Goal: Task Accomplishment & Management: Use online tool/utility

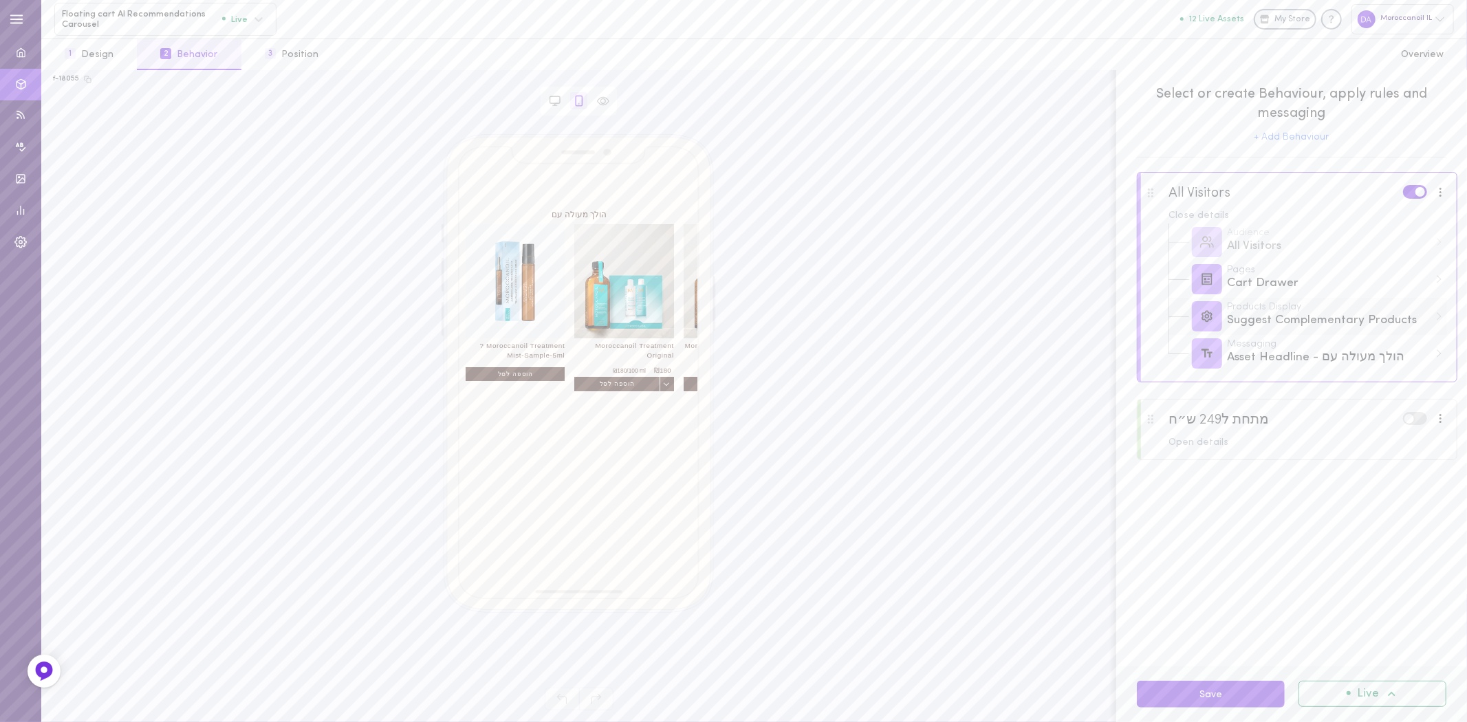
click at [1260, 325] on div "Suggest Complementary Products" at bounding box center [1328, 320] width 202 height 17
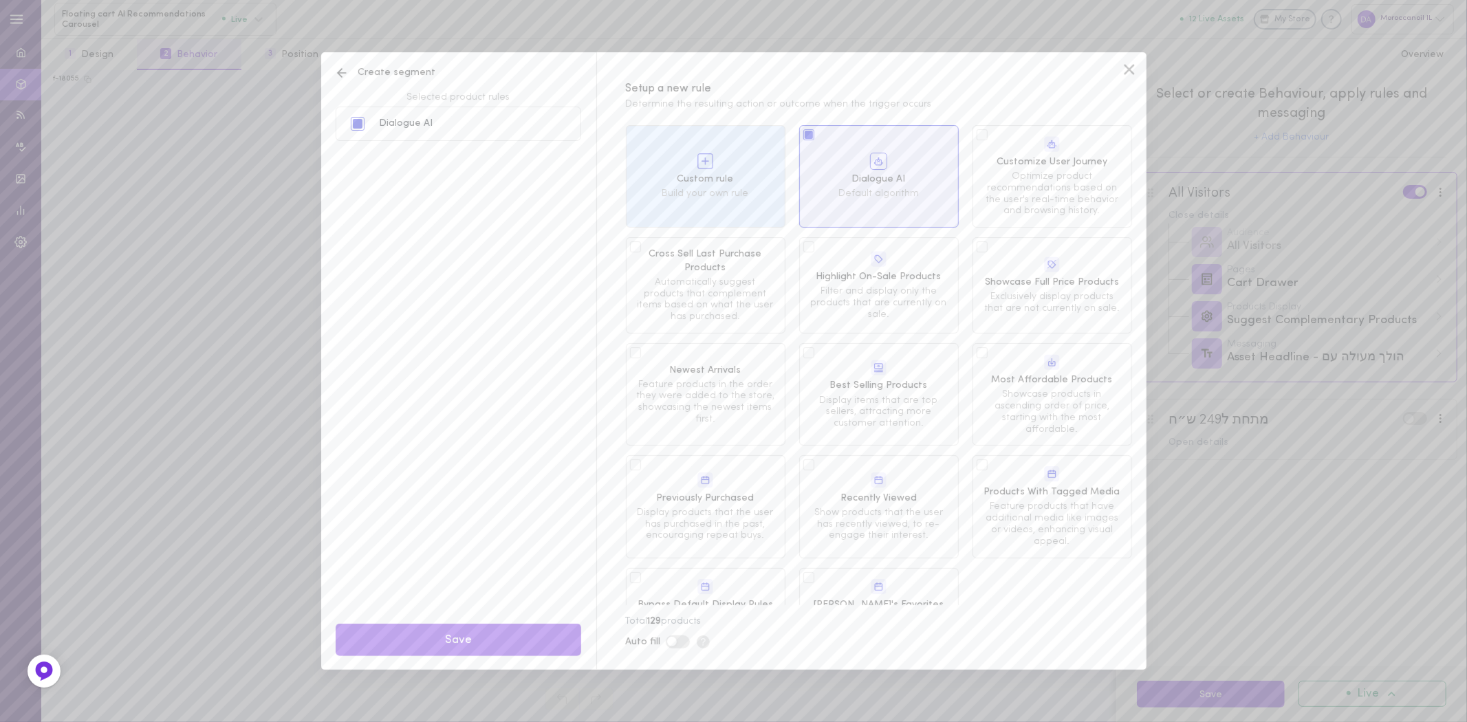
click at [862, 188] on span "Default algorithm" at bounding box center [879, 194] width 139 height 12
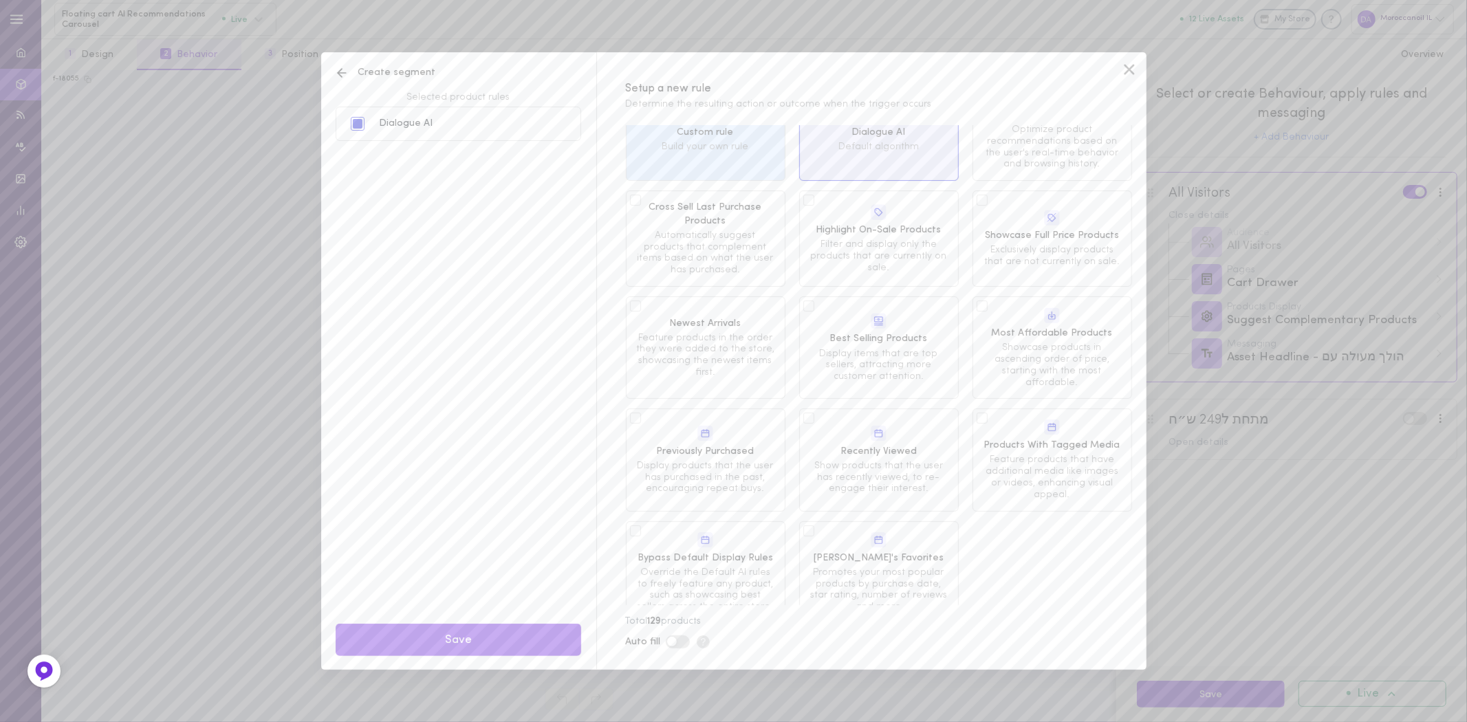
scroll to position [72, 0]
click at [668, 621] on span "Total 129 products" at bounding box center [664, 621] width 76 height 10
click at [683, 642] on label at bounding box center [678, 642] width 24 height 13
click at [0, 0] on input "checkbox" at bounding box center [0, 0] width 0 height 0
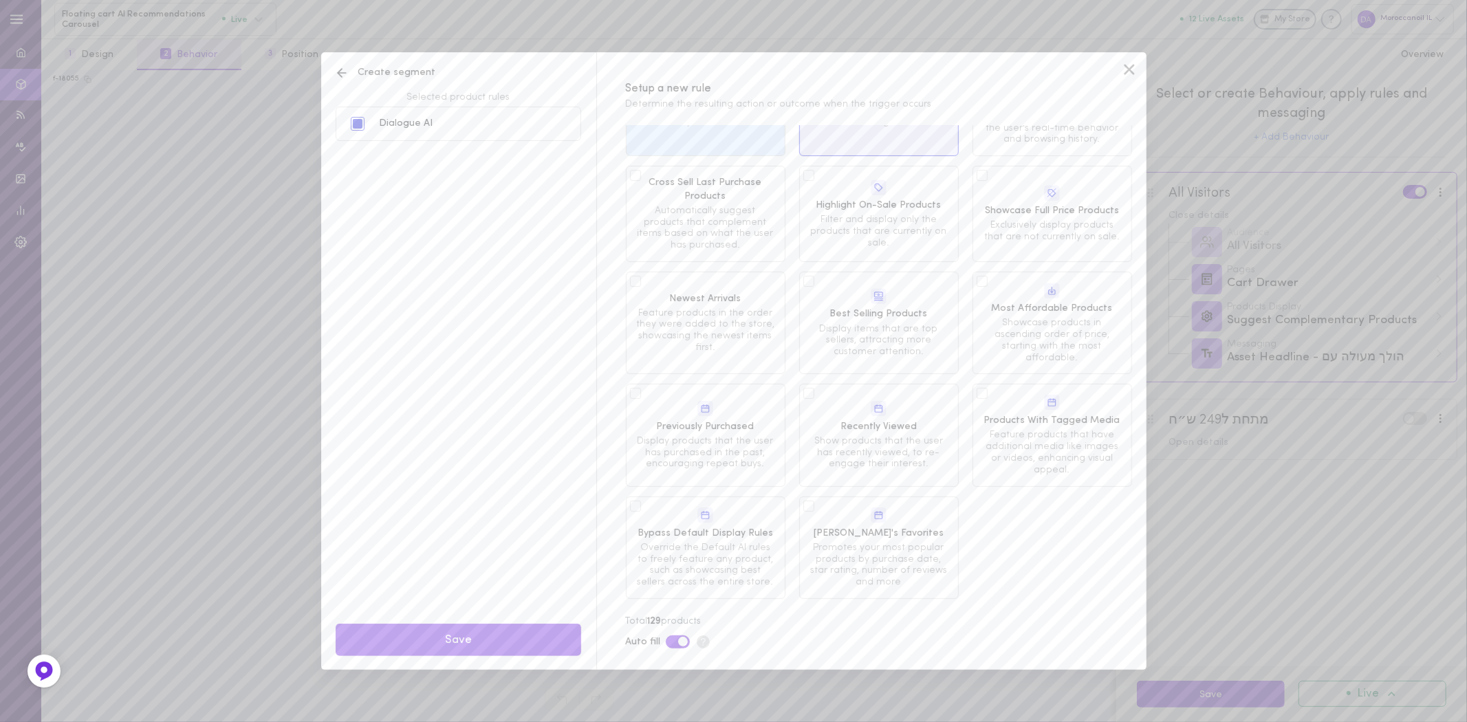
click at [669, 640] on label at bounding box center [678, 642] width 24 height 13
click at [0, 0] on input "checkbox" at bounding box center [0, 0] width 0 height 0
click at [407, 126] on div "Dialogue AI" at bounding box center [406, 124] width 54 height 10
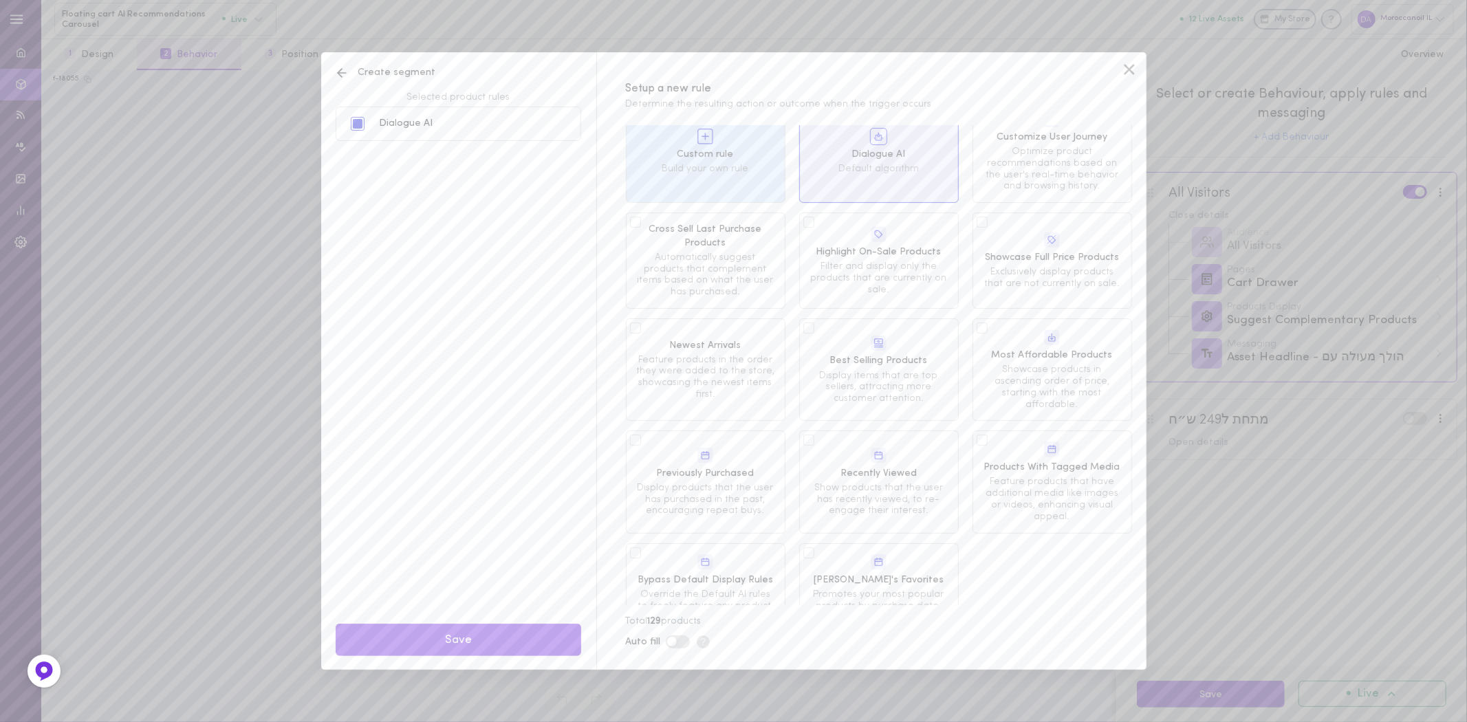
scroll to position [0, 0]
click at [1275, 554] on div "Create segment Selected product rules Dialogue AI Save Setup a new rule Determi…" at bounding box center [733, 361] width 1467 height 722
click at [1130, 73] on icon at bounding box center [1129, 69] width 21 height 21
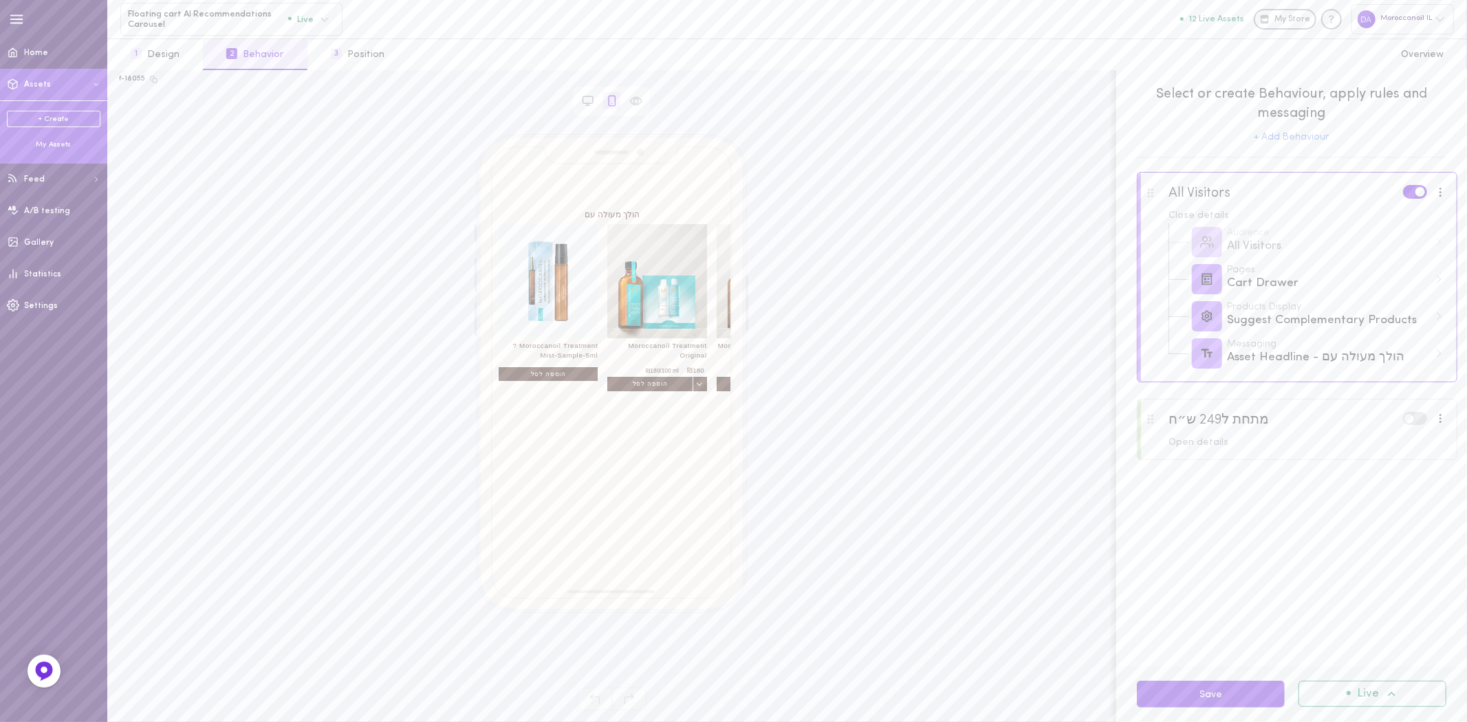
click at [45, 143] on div "My Assets" at bounding box center [54, 145] width 94 height 10
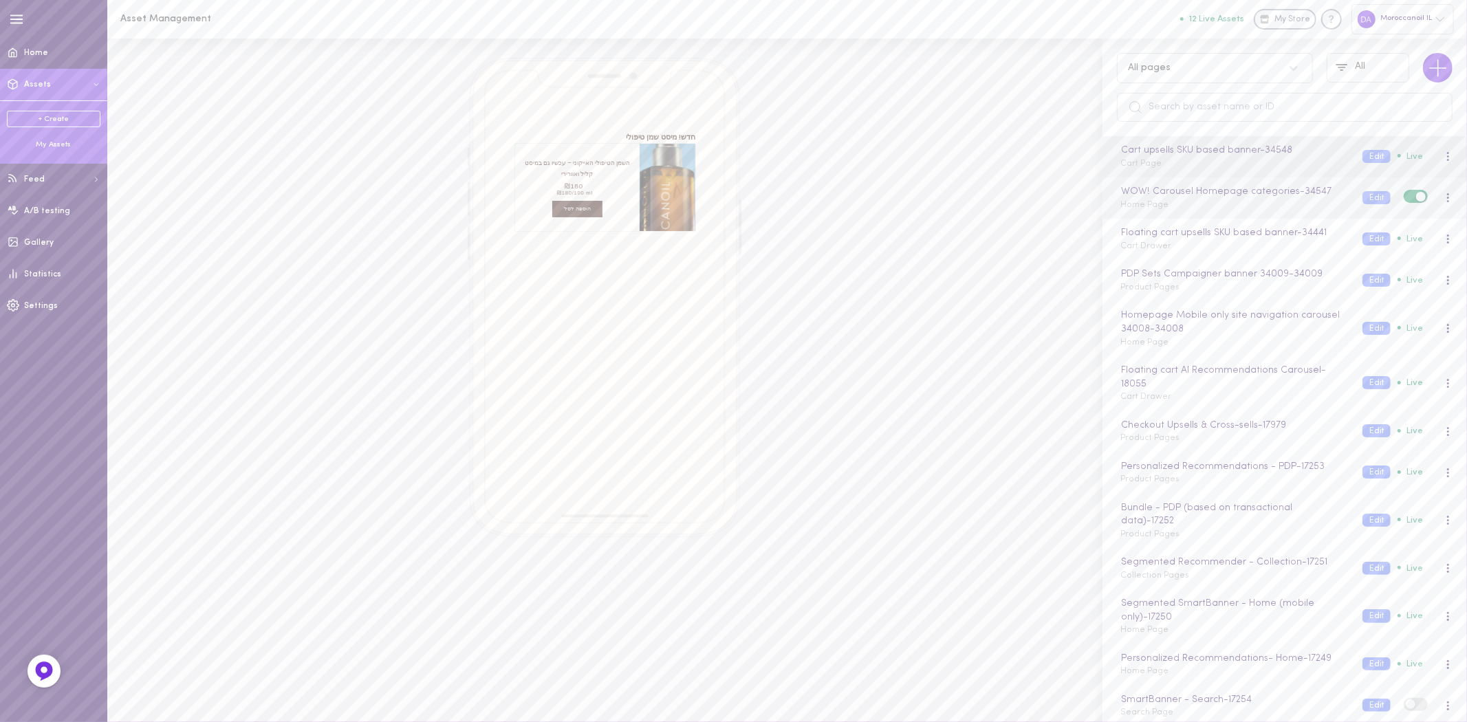
click at [1187, 216] on div "WOW! Carousel Homepage categories - 34547 Home Page Edit Live" at bounding box center [1285, 197] width 365 height 41
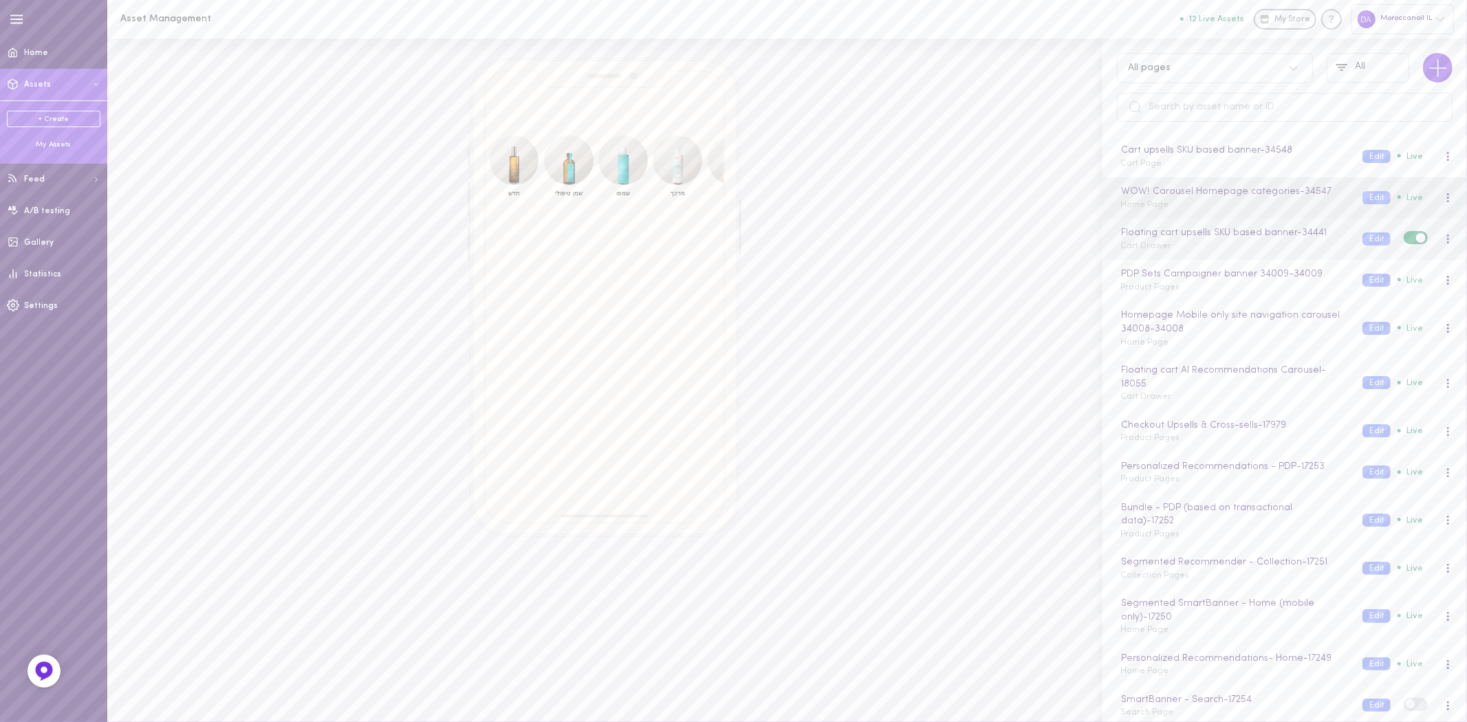
click at [1186, 252] on div "Floating cart upsells SKU based banner - 34441 Cart Drawer" at bounding box center [1231, 239] width 242 height 27
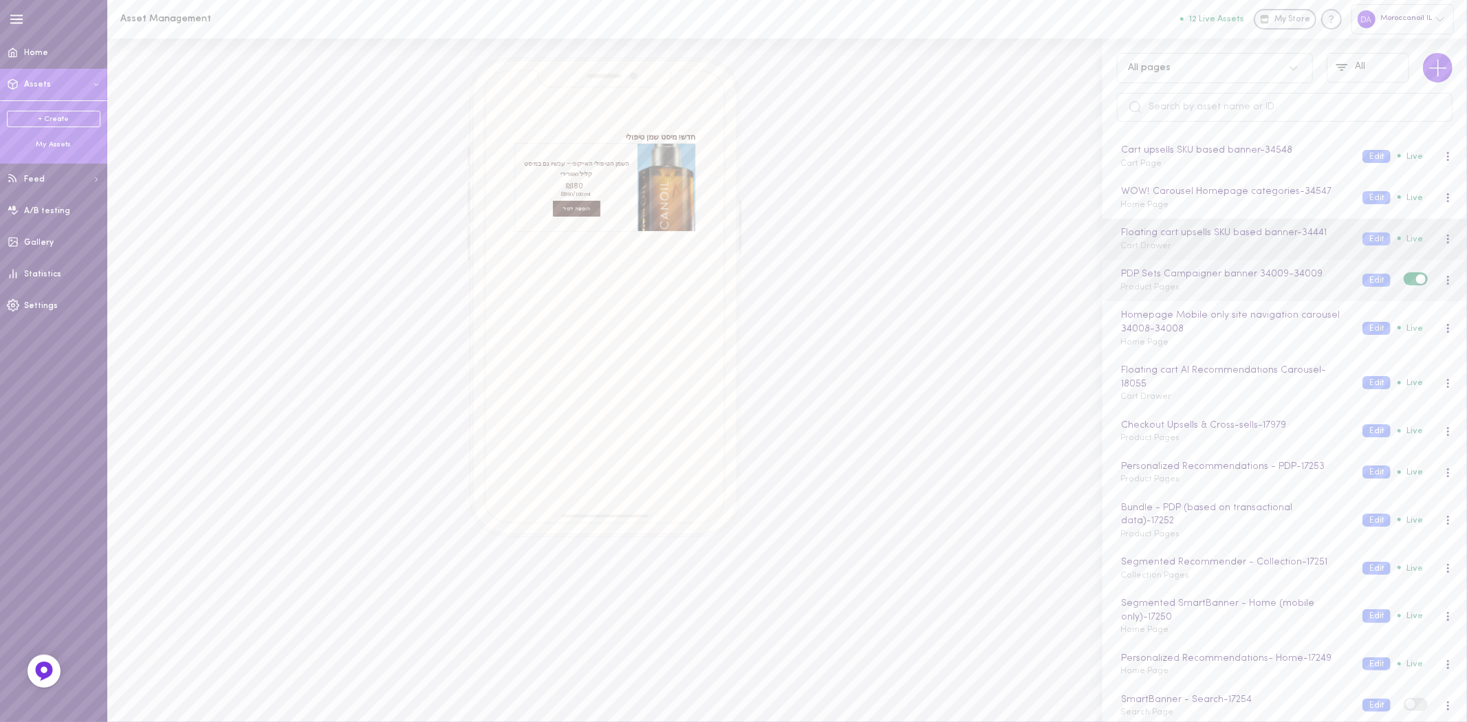
click at [1190, 293] on div "PDP Sets Campaigner banner 34009 - 34009 Product Pages" at bounding box center [1231, 280] width 242 height 27
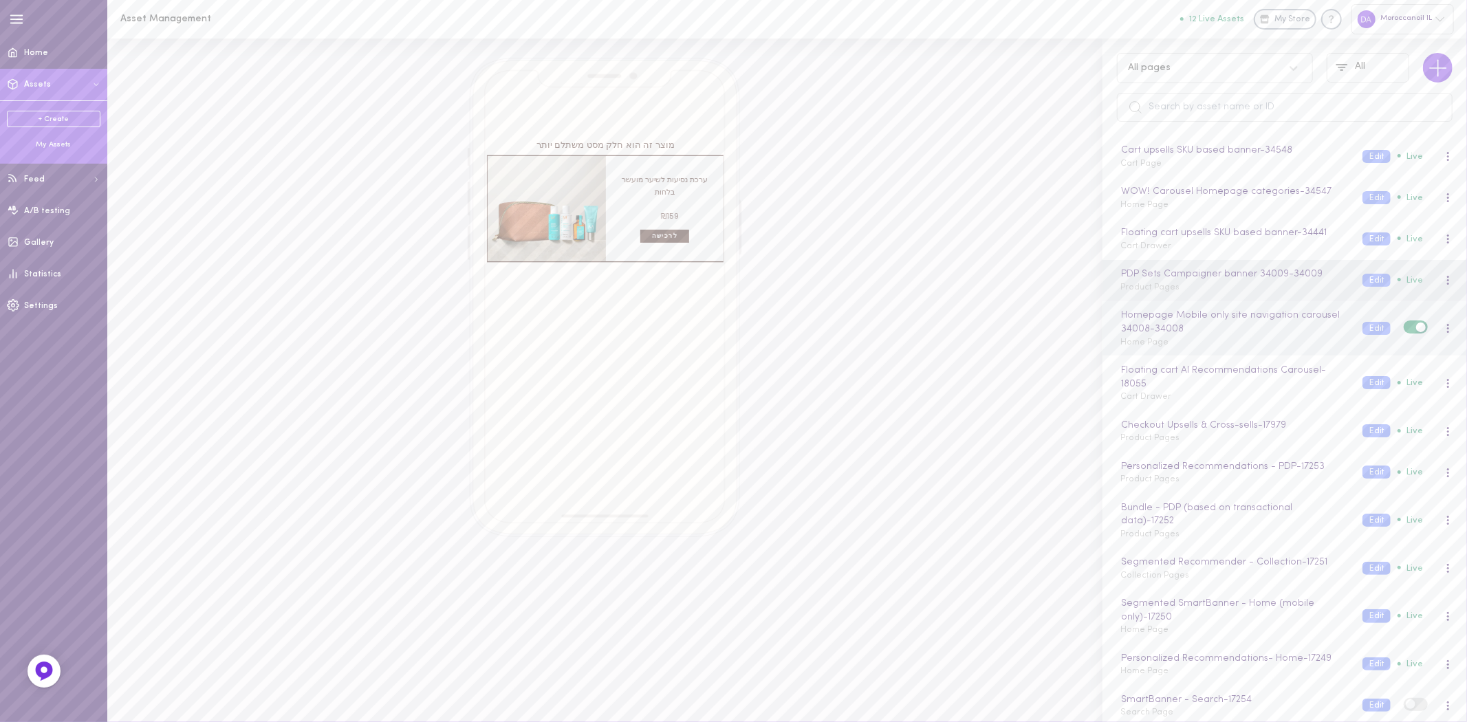
click at [1207, 338] on div "Homepage Mobile only site navigation carousel 34008 - 34008 Home Page" at bounding box center [1231, 328] width 242 height 41
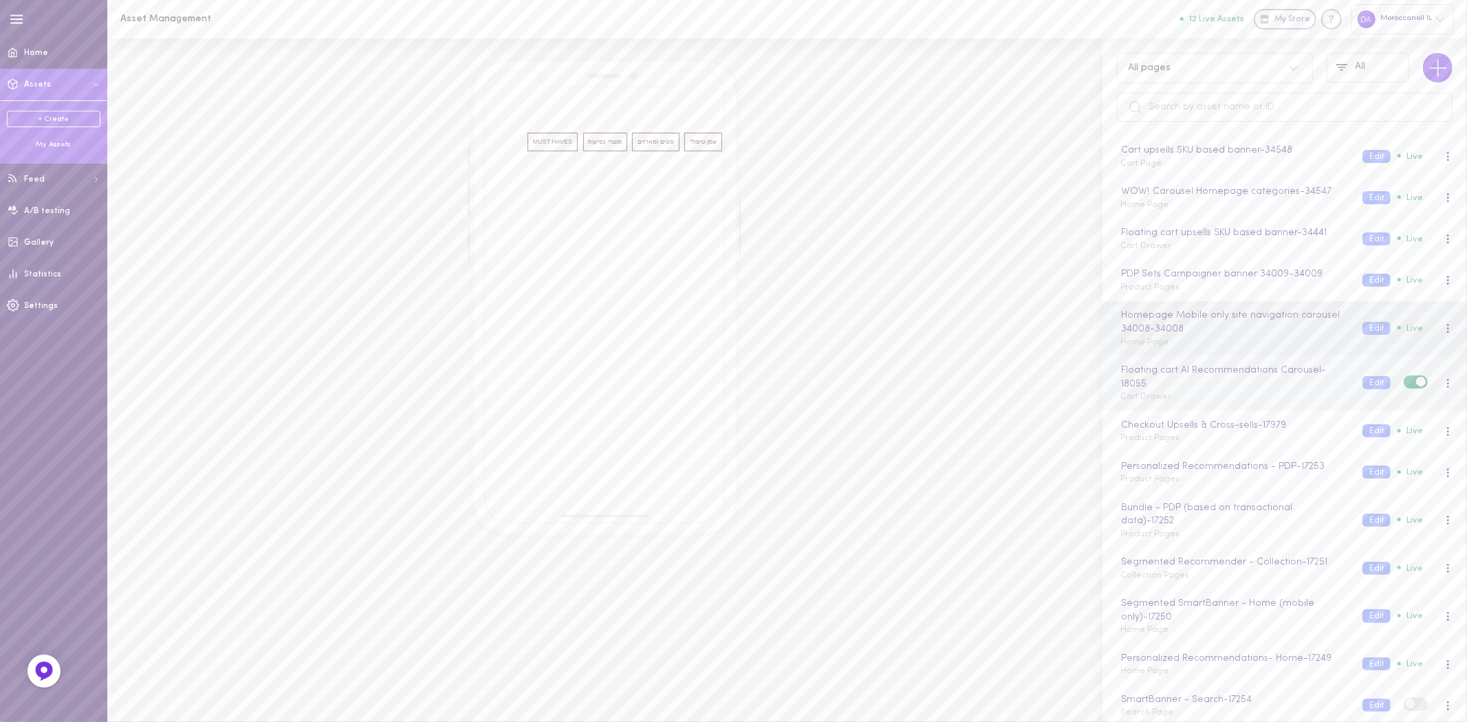
click at [1223, 397] on div "Floating cart AI Recommendations Carousel - 18055 Cart Drawer" at bounding box center [1231, 383] width 242 height 41
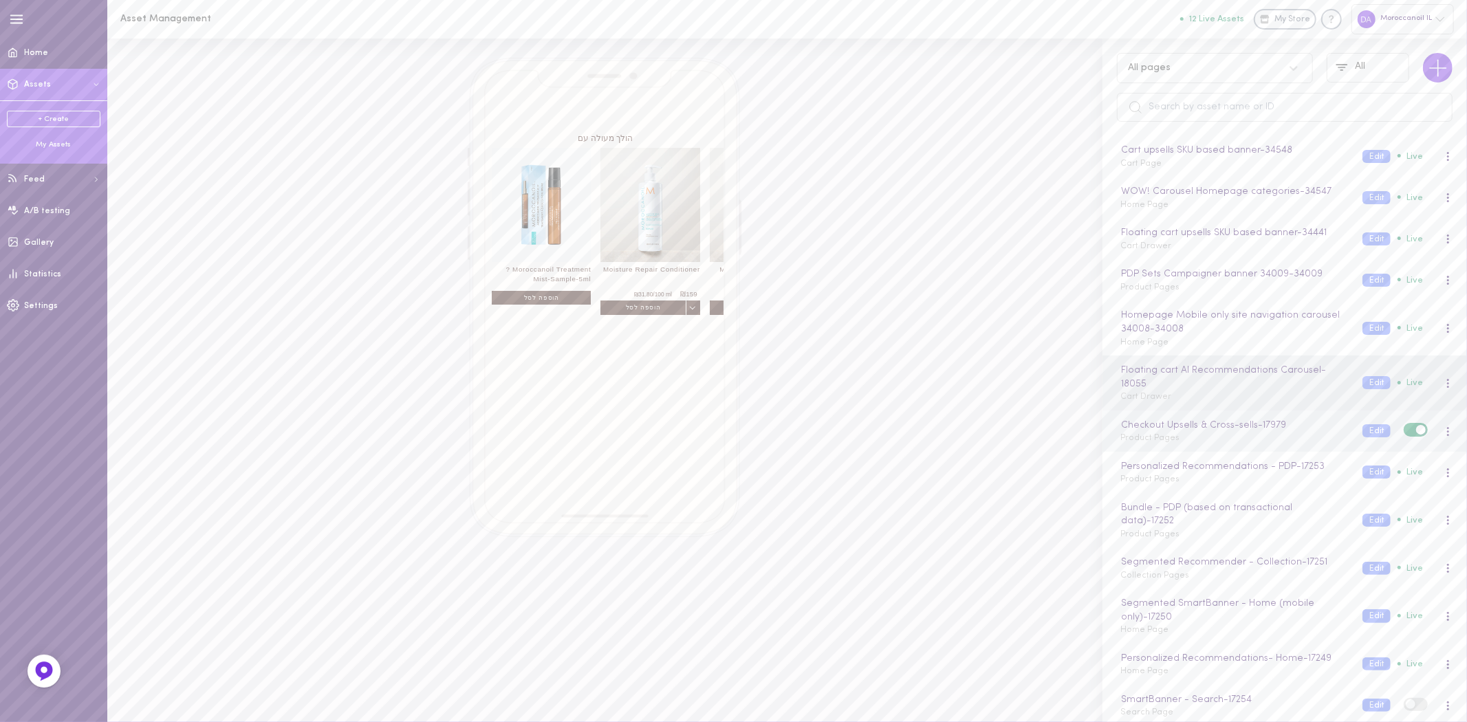
click at [1206, 442] on div "Checkout Upsells & Cross-sells - 17979 Product Pages" at bounding box center [1231, 431] width 242 height 27
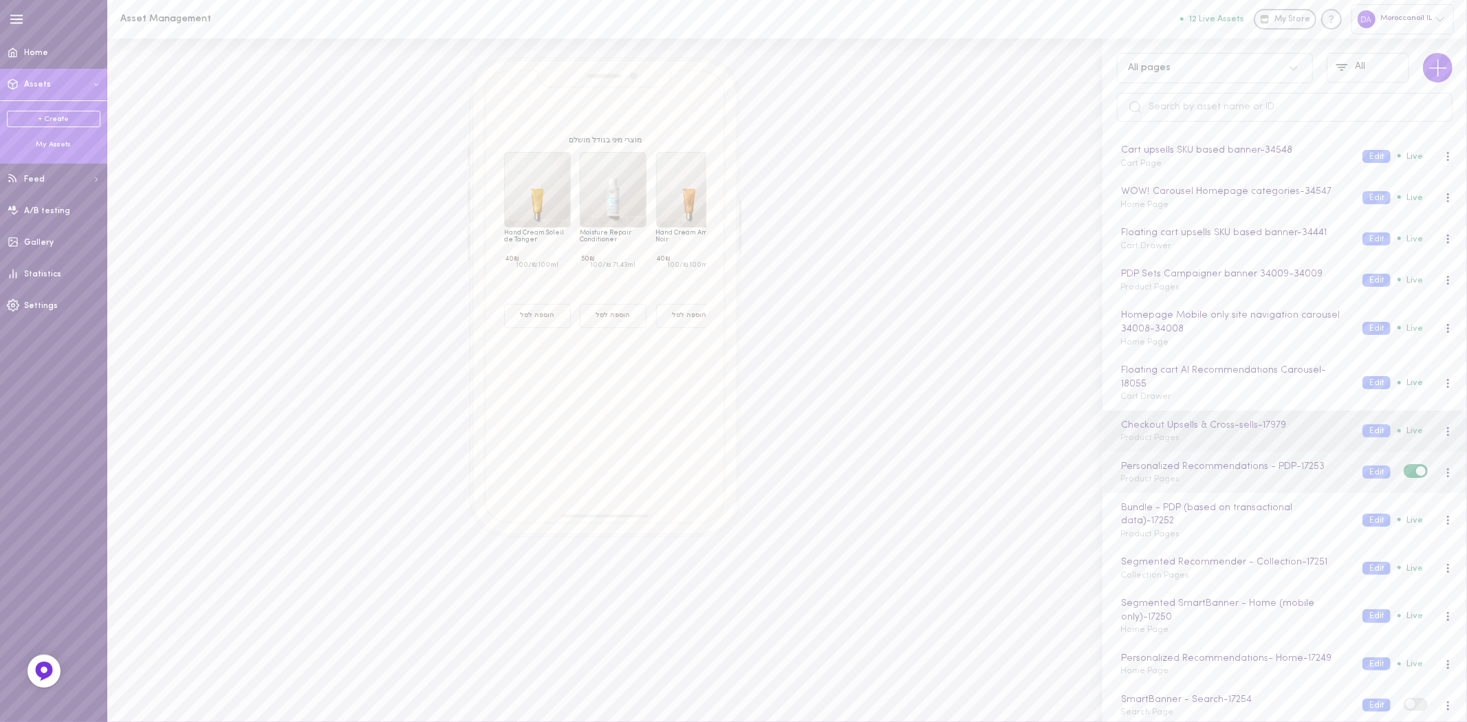
click at [1232, 483] on div "Personalized Recommendations - PDP - 17253 Product Pages" at bounding box center [1231, 473] width 242 height 27
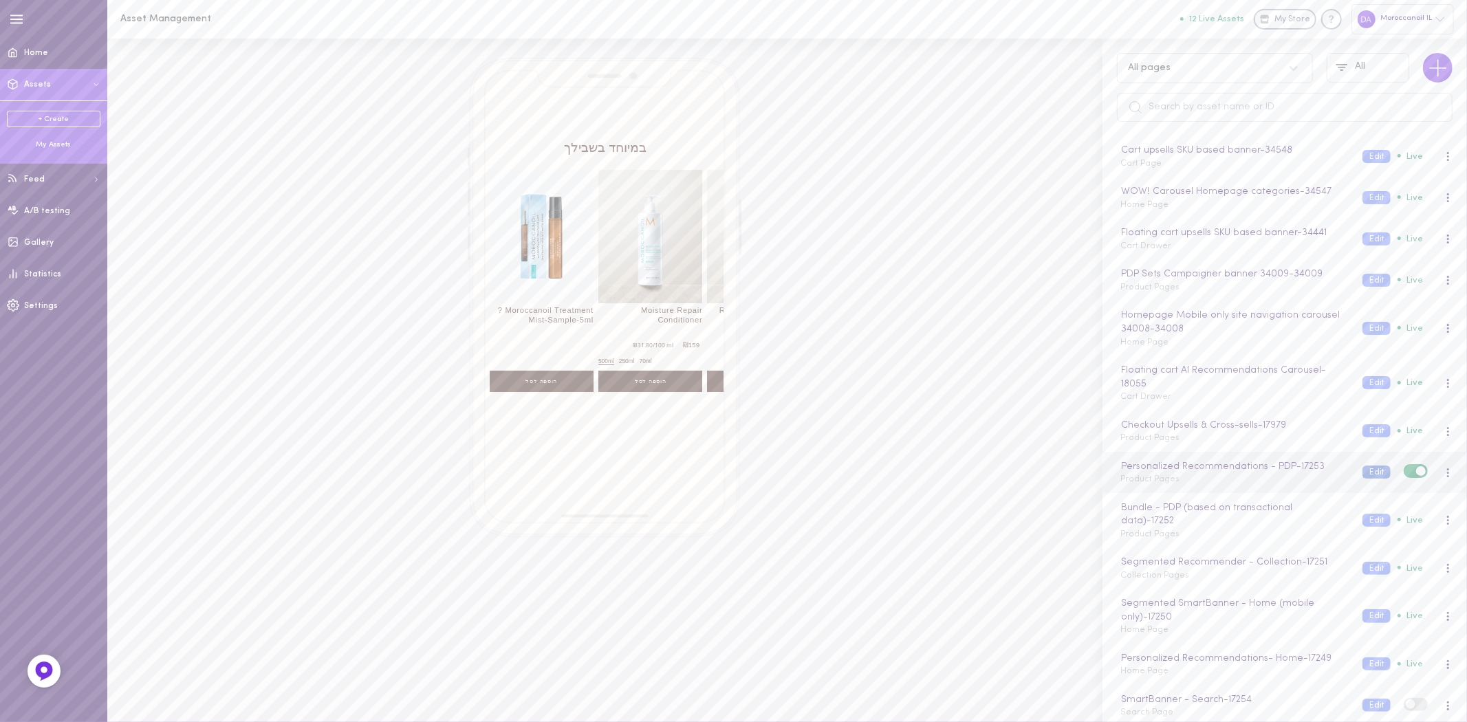
click at [1365, 472] on button "Edit" at bounding box center [1377, 472] width 28 height 13
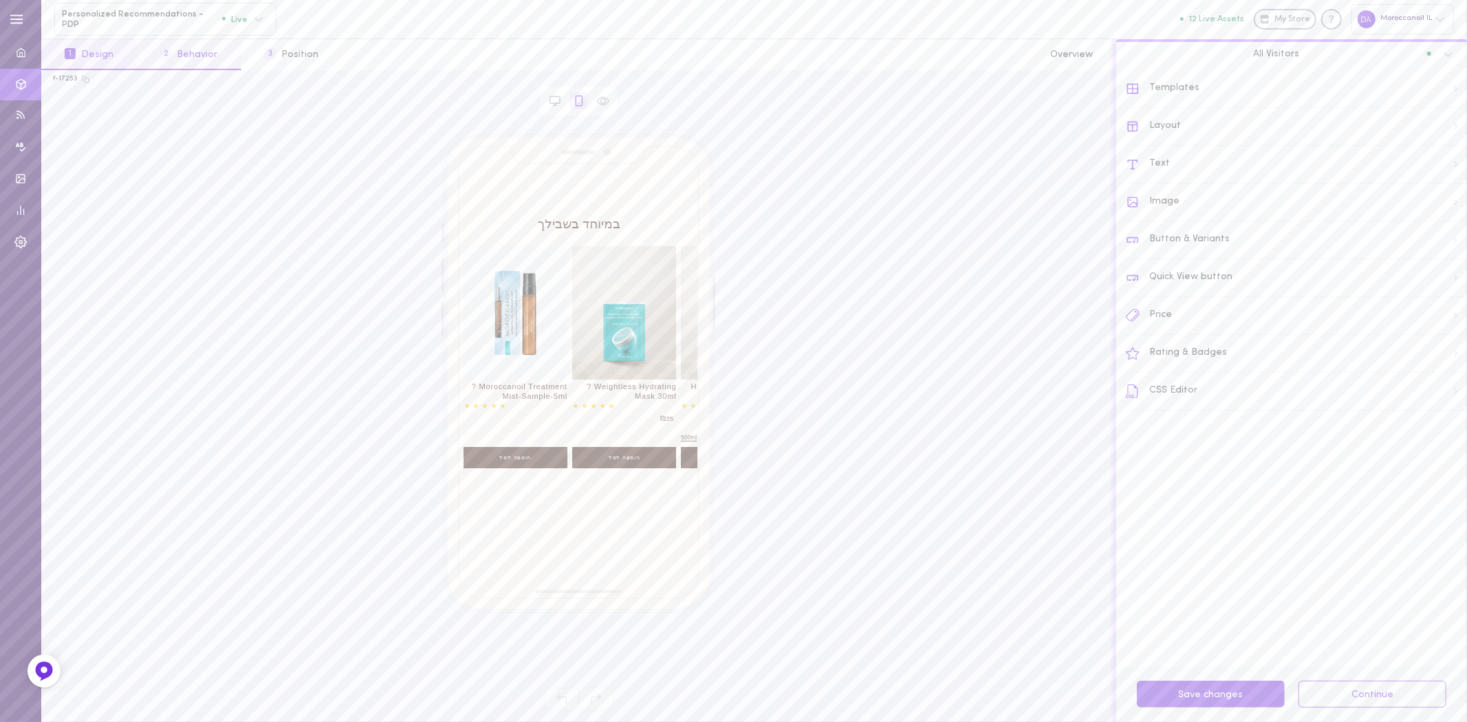
click at [191, 56] on button "2 Behavior" at bounding box center [189, 54] width 104 height 31
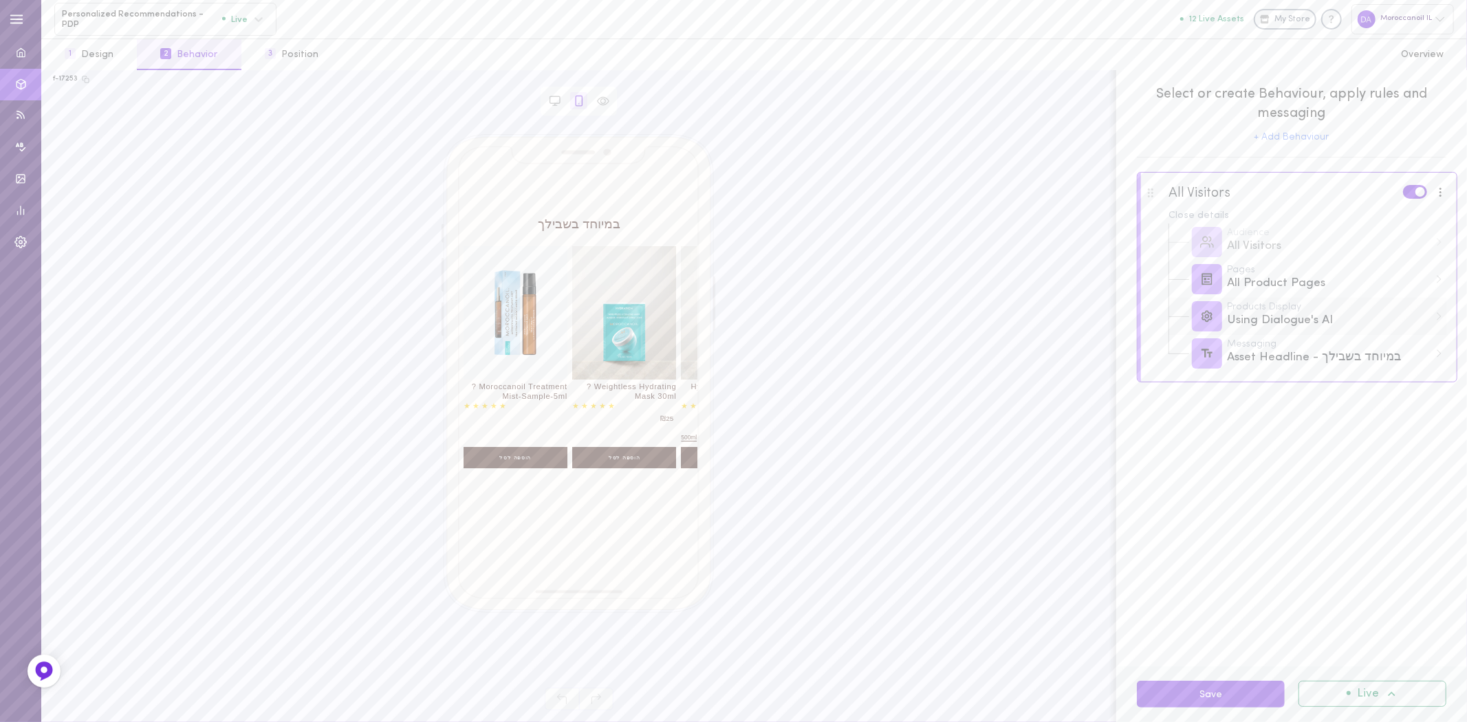
click at [1271, 332] on div "Products Display Using Dialogue's AI" at bounding box center [1308, 316] width 279 height 37
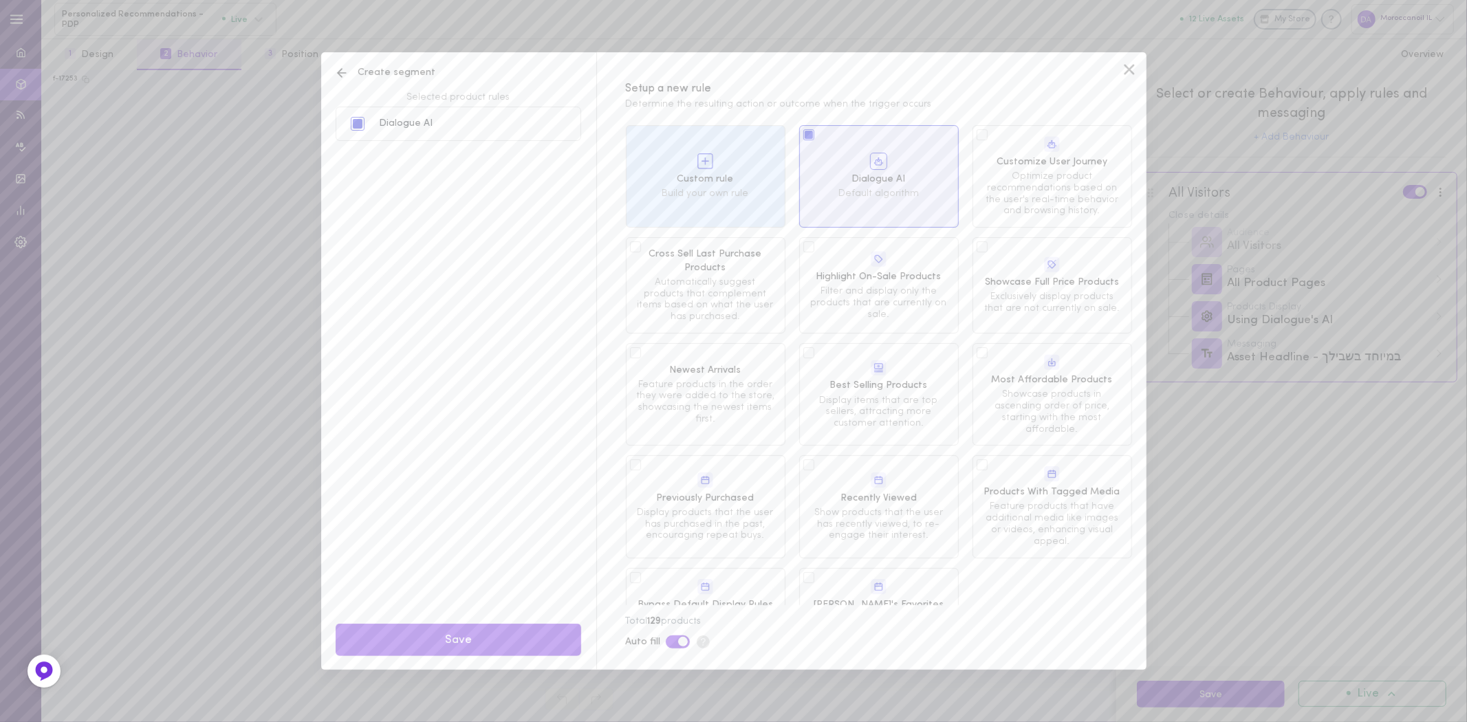
click at [1222, 452] on div "Create segment Selected product rules Dialogue AI Save Setup a new rule Determi…" at bounding box center [733, 361] width 1467 height 722
click at [1122, 72] on icon at bounding box center [1129, 69] width 21 height 21
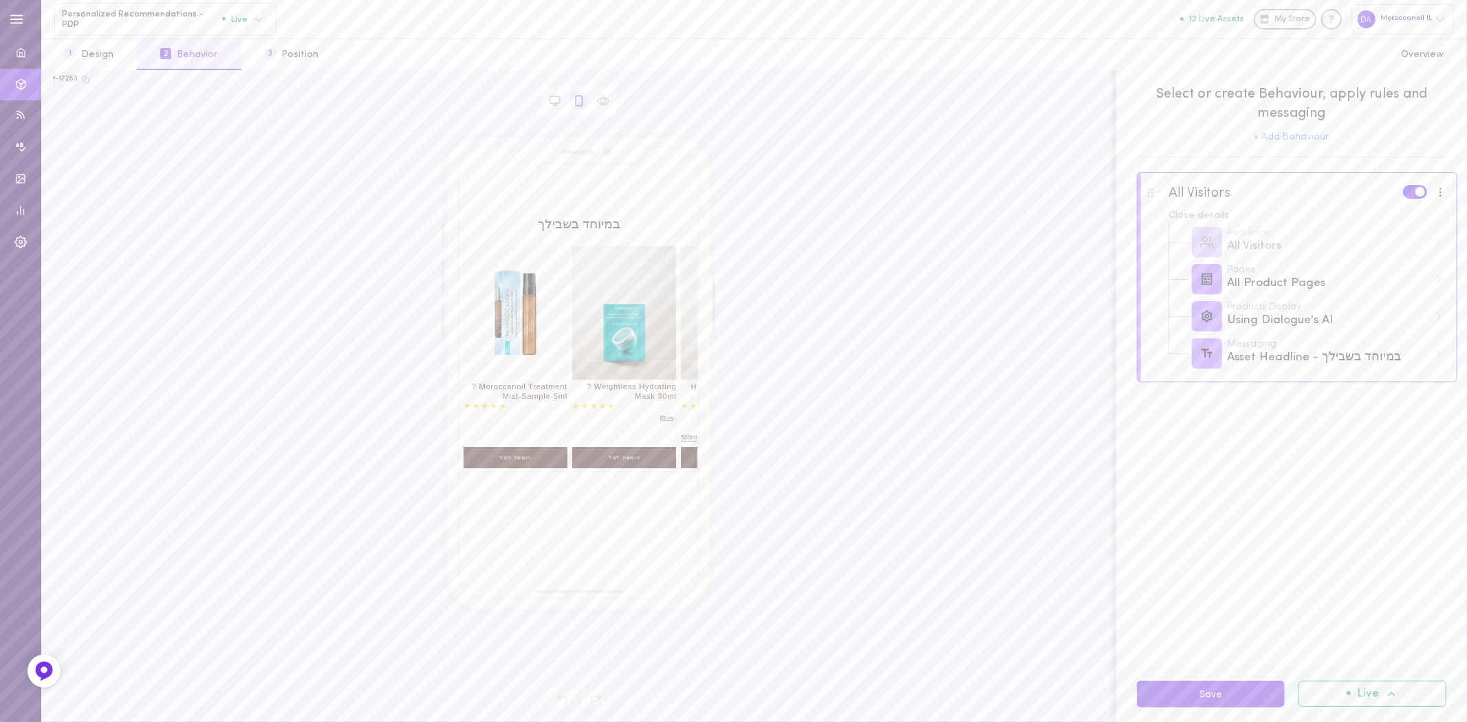
click at [255, 241] on div "במיוחד בשבילך ? Moroccanoil Treatment Mist-sample-5ml 5ml הוספה לסל ? Weightles…" at bounding box center [579, 401] width 1052 height 535
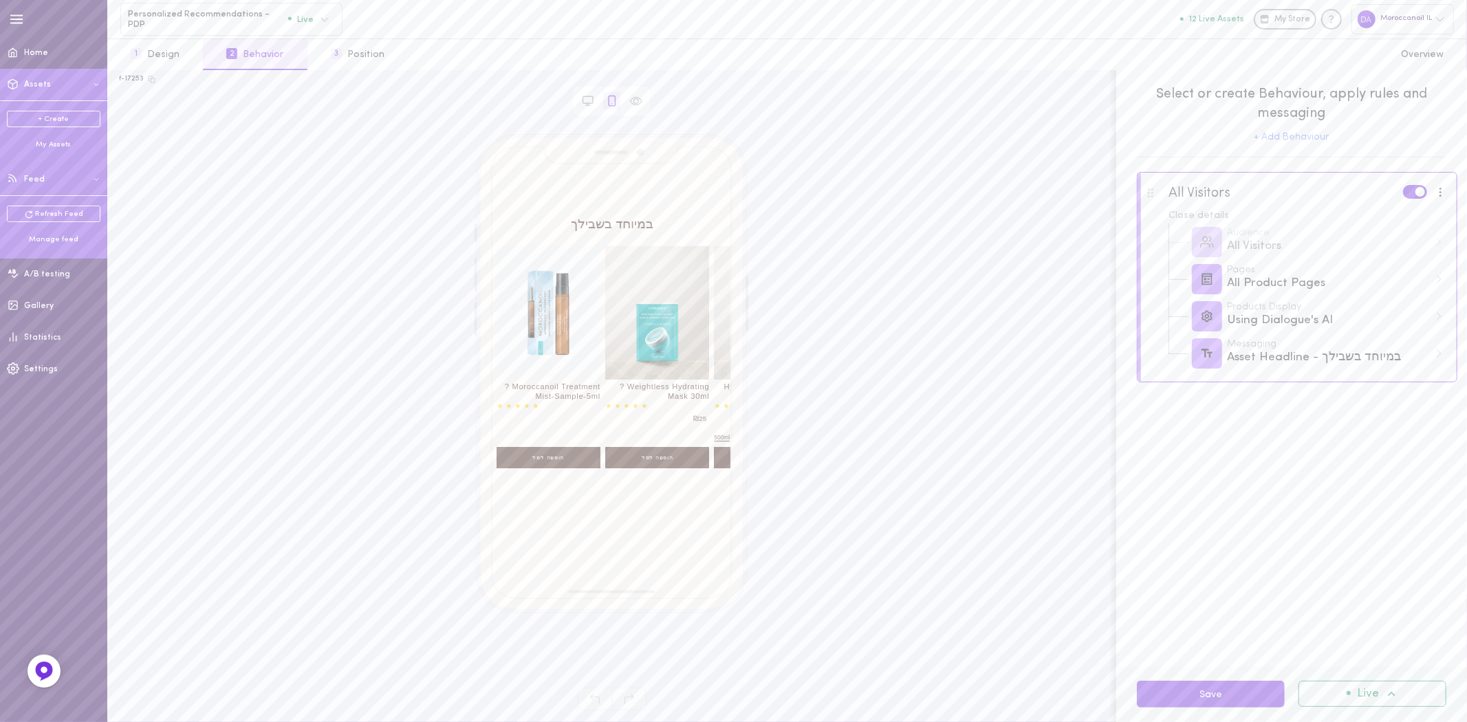
click at [37, 235] on div "Manage feed" at bounding box center [54, 240] width 94 height 10
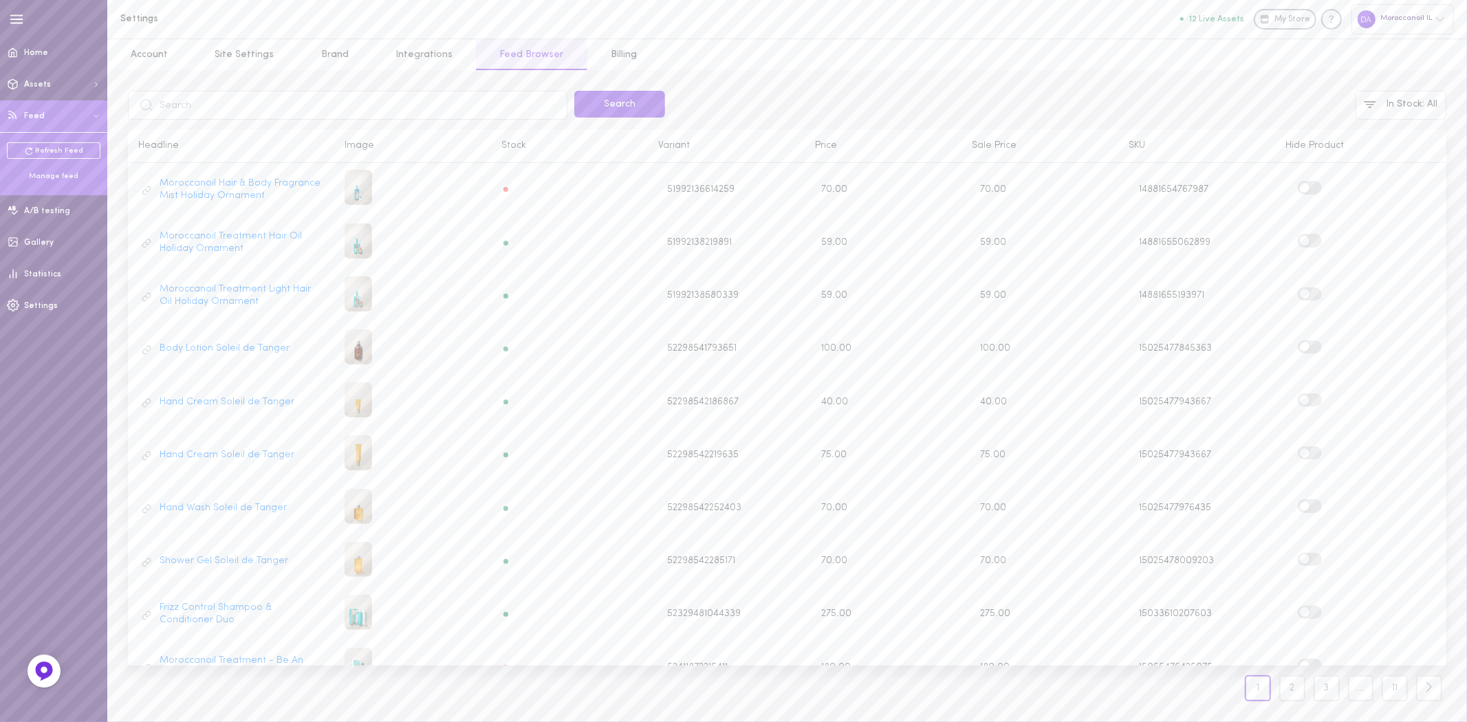
click at [188, 110] on input "text" at bounding box center [348, 105] width 440 height 29
type input "m101"
click at [616, 109] on button "Search" at bounding box center [619, 104] width 91 height 27
click at [1317, 296] on label at bounding box center [1310, 294] width 24 height 13
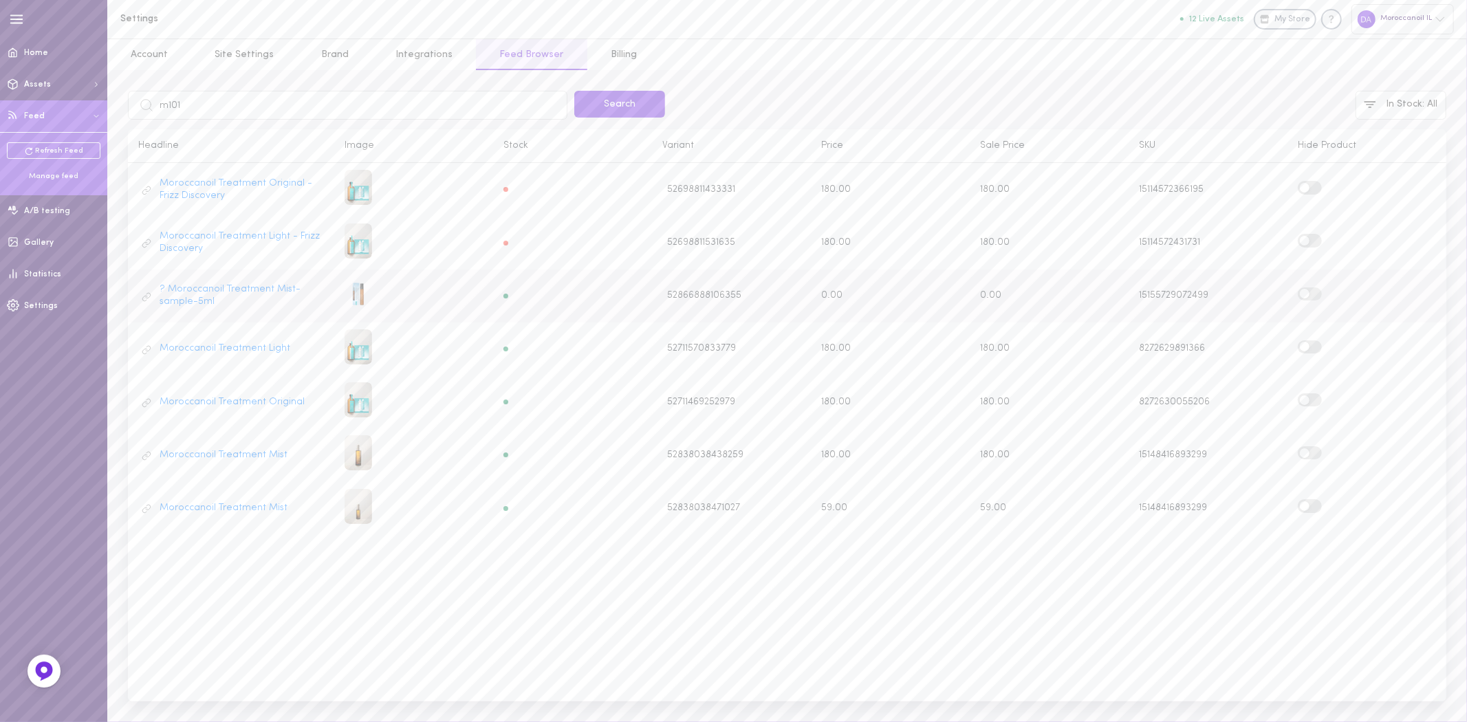
click at [0, 0] on input "checkbox" at bounding box center [0, 0] width 0 height 0
click at [755, 42] on div "Account Site Settings Brand Integrations Feed Browser Billing Admin settings Qu…" at bounding box center [787, 55] width 1360 height 32
click at [407, 89] on div "Feed last update: (text) m101 Search In Stock : All Headline Image Stock Varian…" at bounding box center [787, 396] width 1360 height 652
click at [402, 102] on input "m101" at bounding box center [348, 105] width 440 height 29
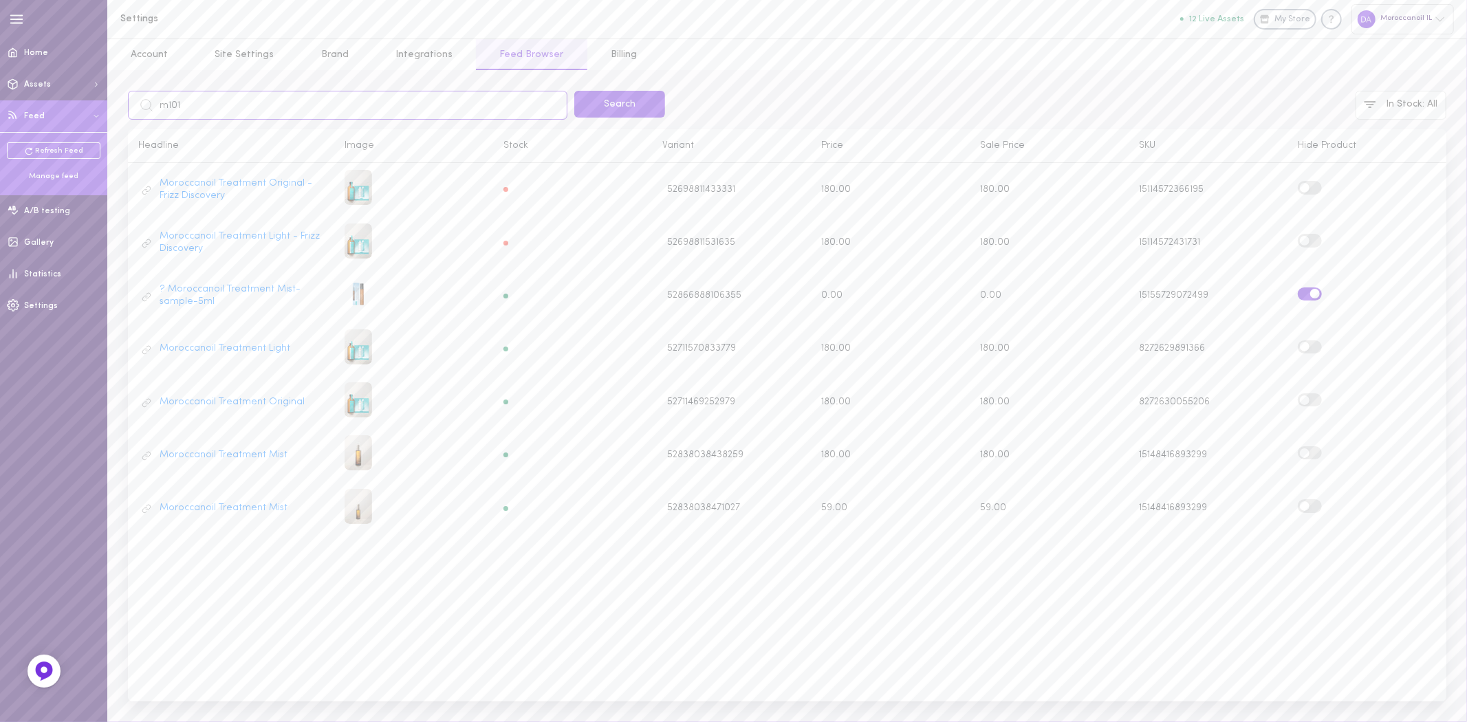
click at [402, 102] on input "m101" at bounding box center [348, 105] width 440 height 29
click at [640, 112] on button "Search" at bounding box center [619, 104] width 91 height 27
click at [401, 110] on input "text" at bounding box center [348, 105] width 440 height 29
type input "sampl"
click at [607, 102] on button "Search" at bounding box center [619, 104] width 91 height 27
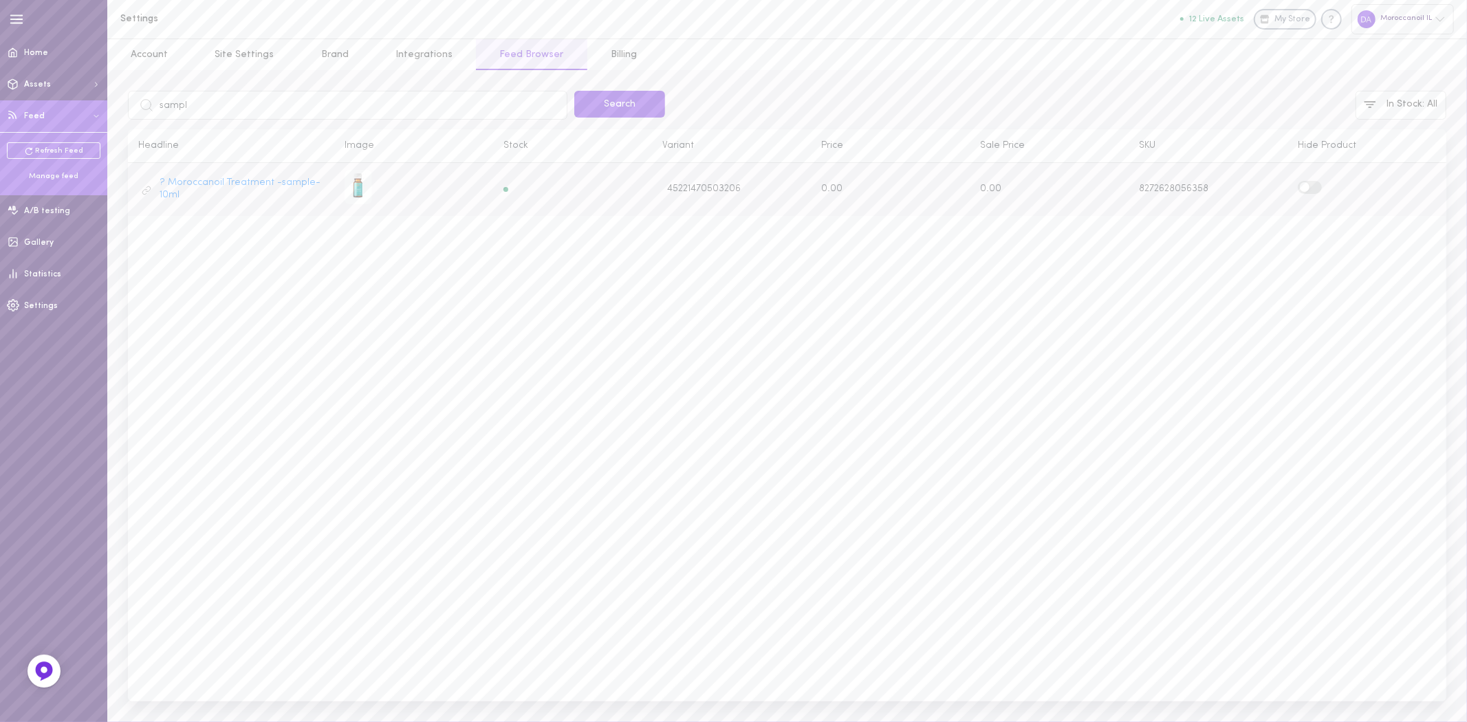
click at [1304, 183] on span at bounding box center [1305, 187] width 10 height 10
click at [0, 0] on input "checkbox" at bounding box center [0, 0] width 0 height 0
click at [1309, 187] on span at bounding box center [1305, 187] width 10 height 10
click at [0, 0] on input "checkbox" at bounding box center [0, 0] width 0 height 0
click at [294, 98] on input "sampl" at bounding box center [348, 105] width 440 height 29
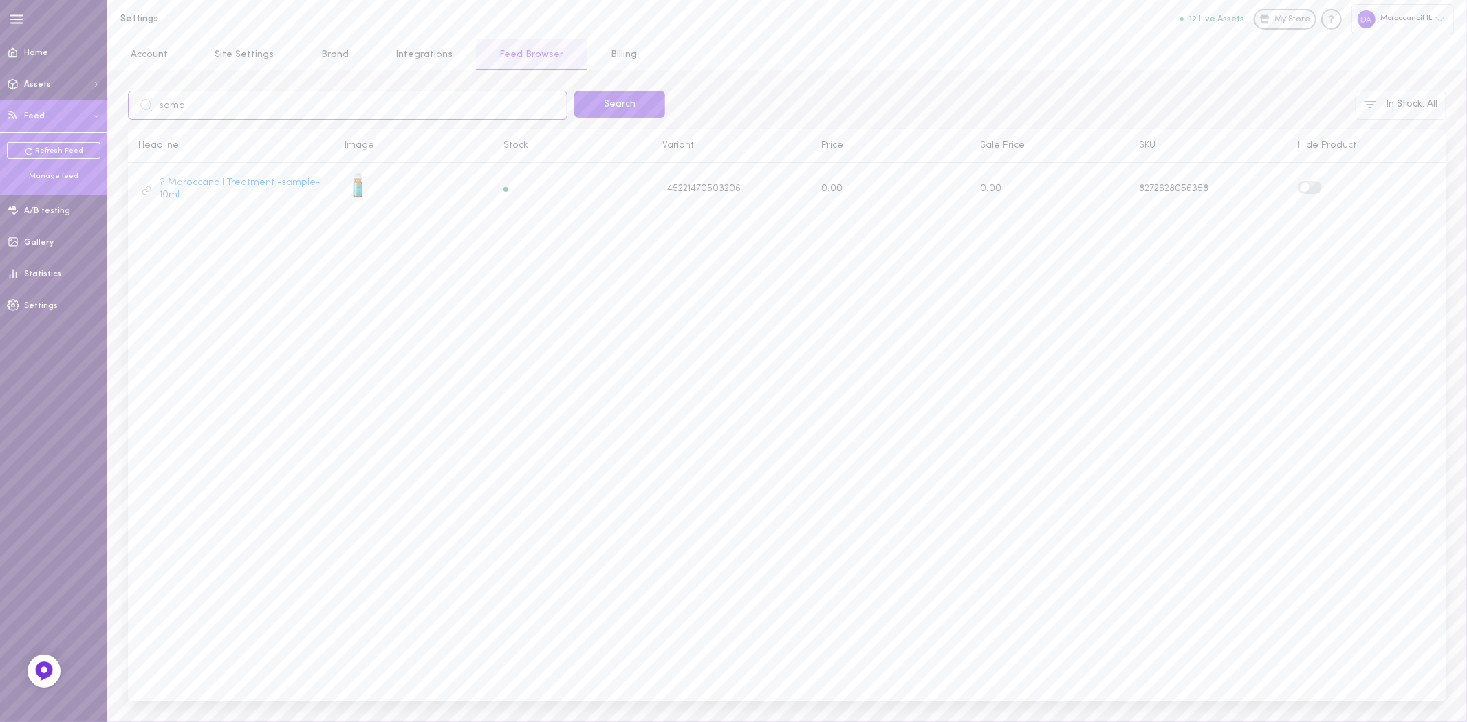
click at [294, 98] on input "sampl" at bounding box center [348, 105] width 440 height 29
click button "Search" at bounding box center [619, 104] width 91 height 27
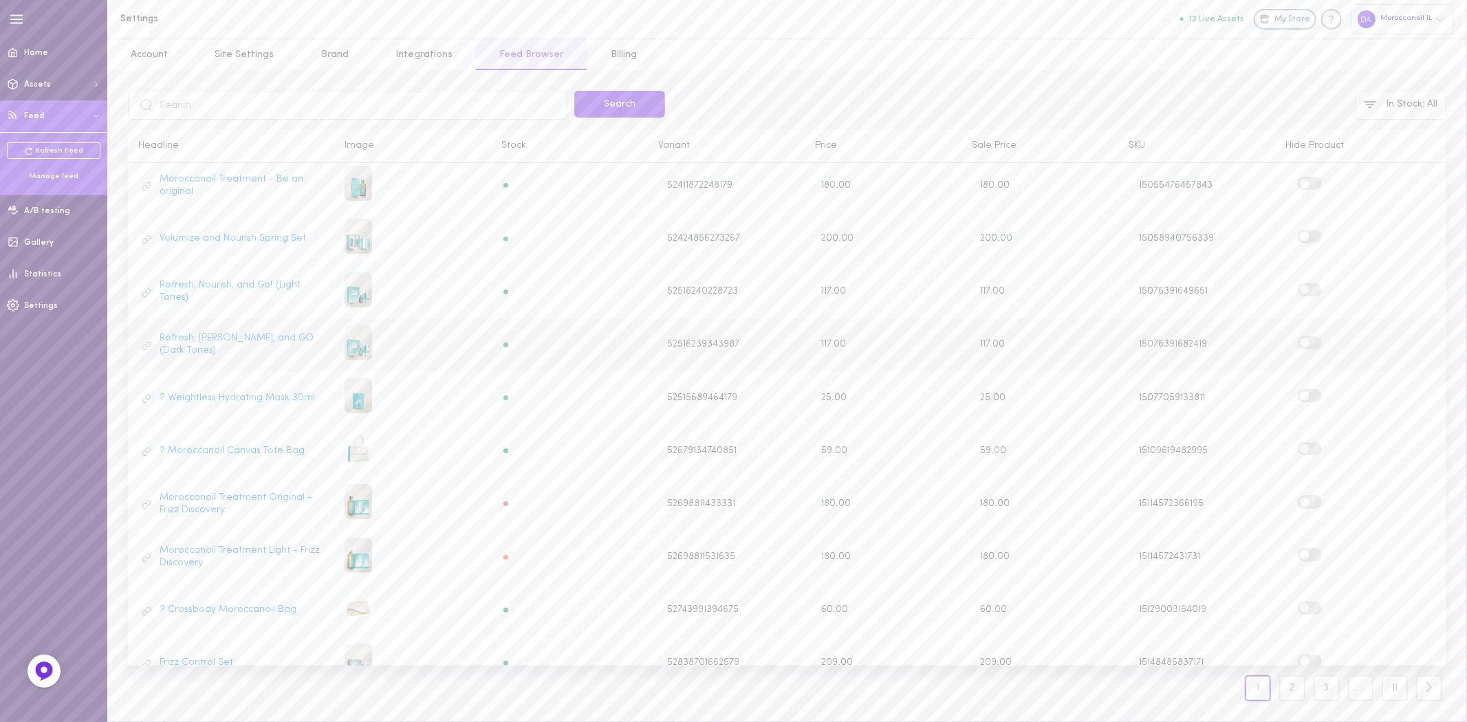
scroll to position [540, 0]
click at [1302, 438] on label at bounding box center [1310, 444] width 24 height 13
click at [0, 0] on input "checkbox" at bounding box center [0, 0] width 0 height 0
click at [1310, 385] on div at bounding box center [1367, 393] width 138 height 17
click at [1307, 385] on label at bounding box center [1310, 391] width 24 height 13
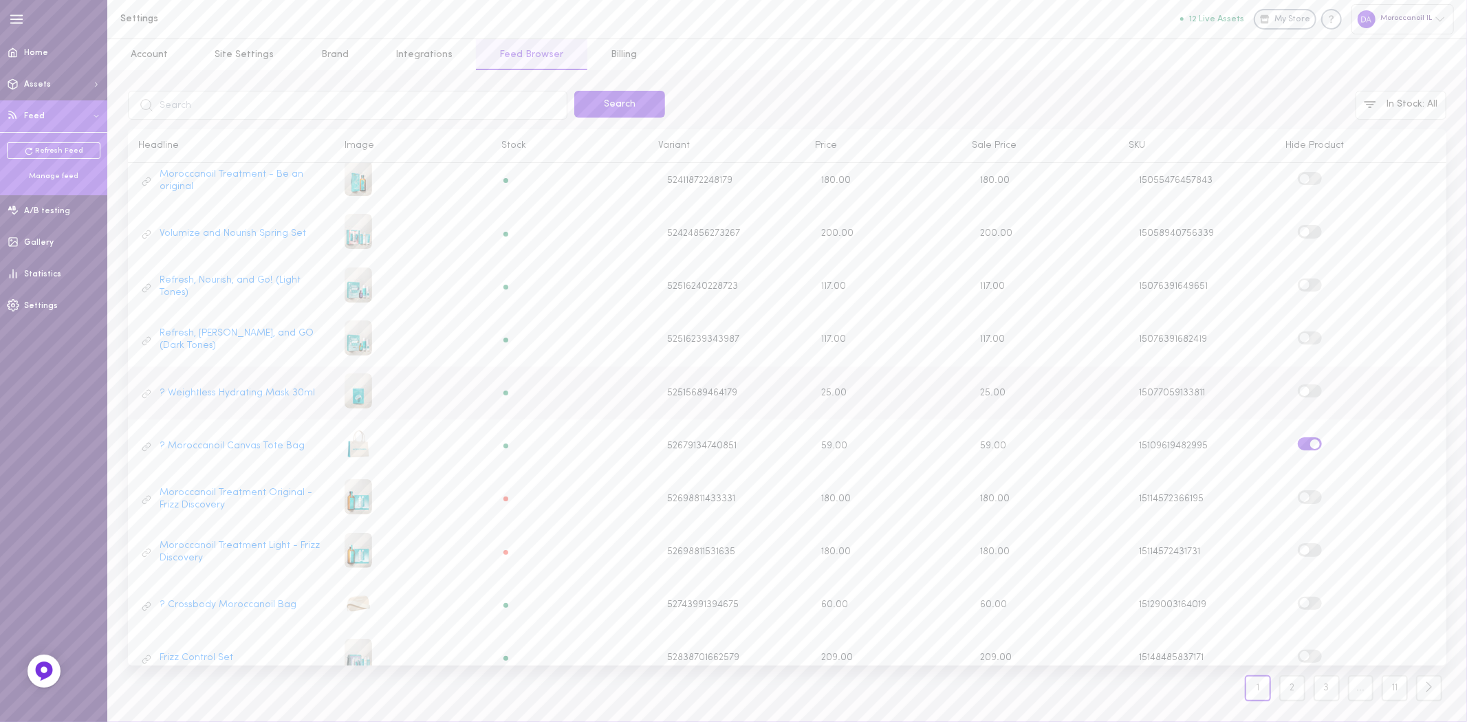
click at [0, 0] on input "checkbox" at bounding box center [0, 0] width 0 height 0
click at [277, 119] on input "text" at bounding box center [348, 105] width 440 height 29
type input "?"
click button "Search" at bounding box center [619, 104] width 91 height 27
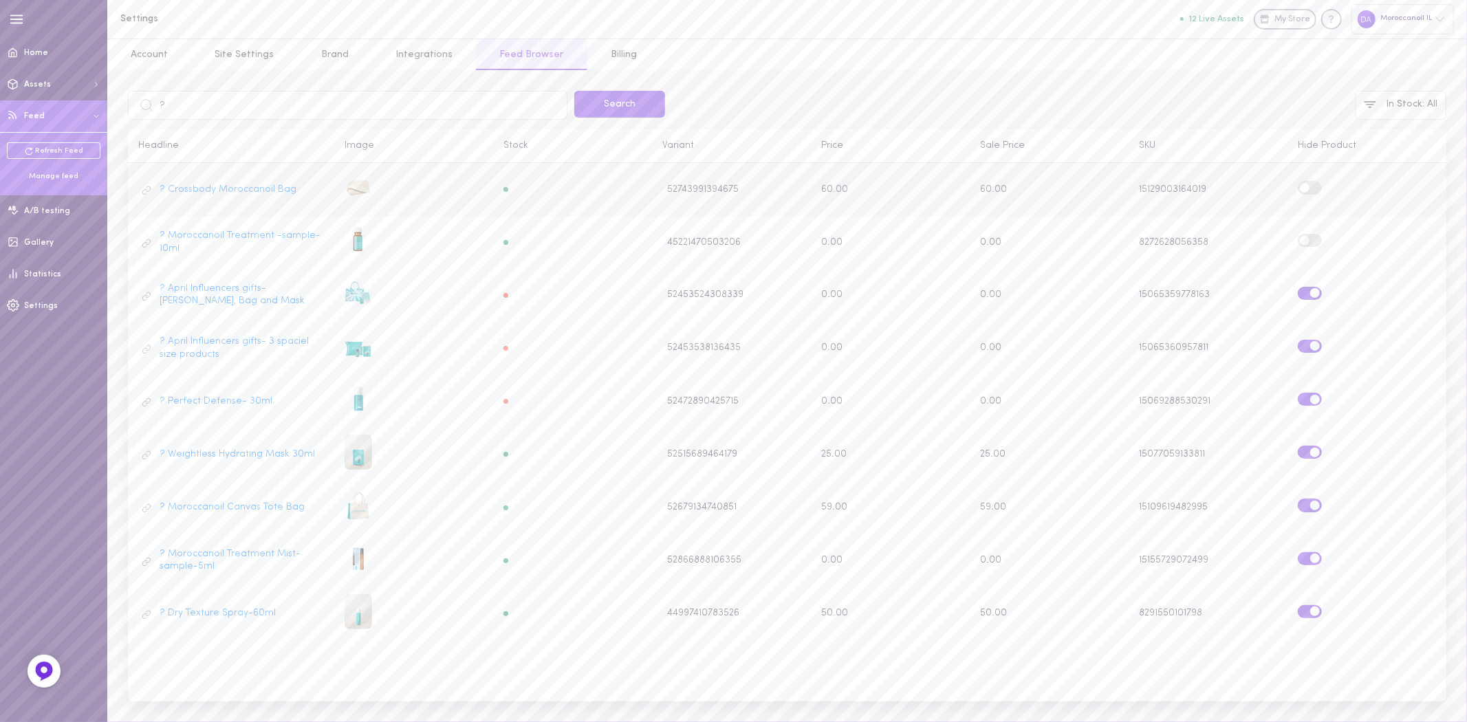
click at [1317, 191] on label at bounding box center [1310, 187] width 24 height 13
click at [0, 0] on input "checkbox" at bounding box center [0, 0] width 0 height 0
click at [1315, 237] on label at bounding box center [1310, 240] width 24 height 13
click at [0, 0] on input "checkbox" at bounding box center [0, 0] width 0 height 0
click at [1391, 19] on div "Moroccanoil IL" at bounding box center [1403, 19] width 102 height 30
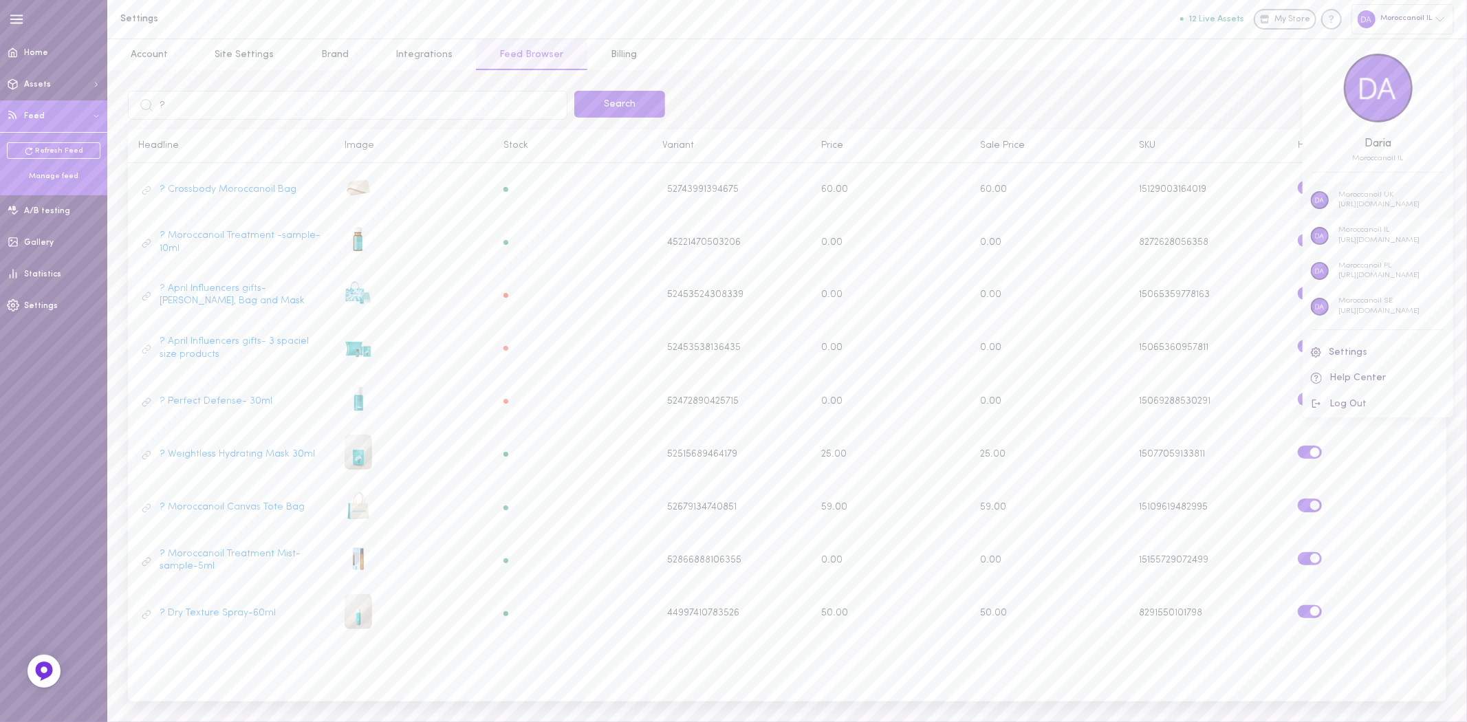
click at [1359, 202] on p "[URL][DOMAIN_NAME]" at bounding box center [1379, 205] width 81 height 10
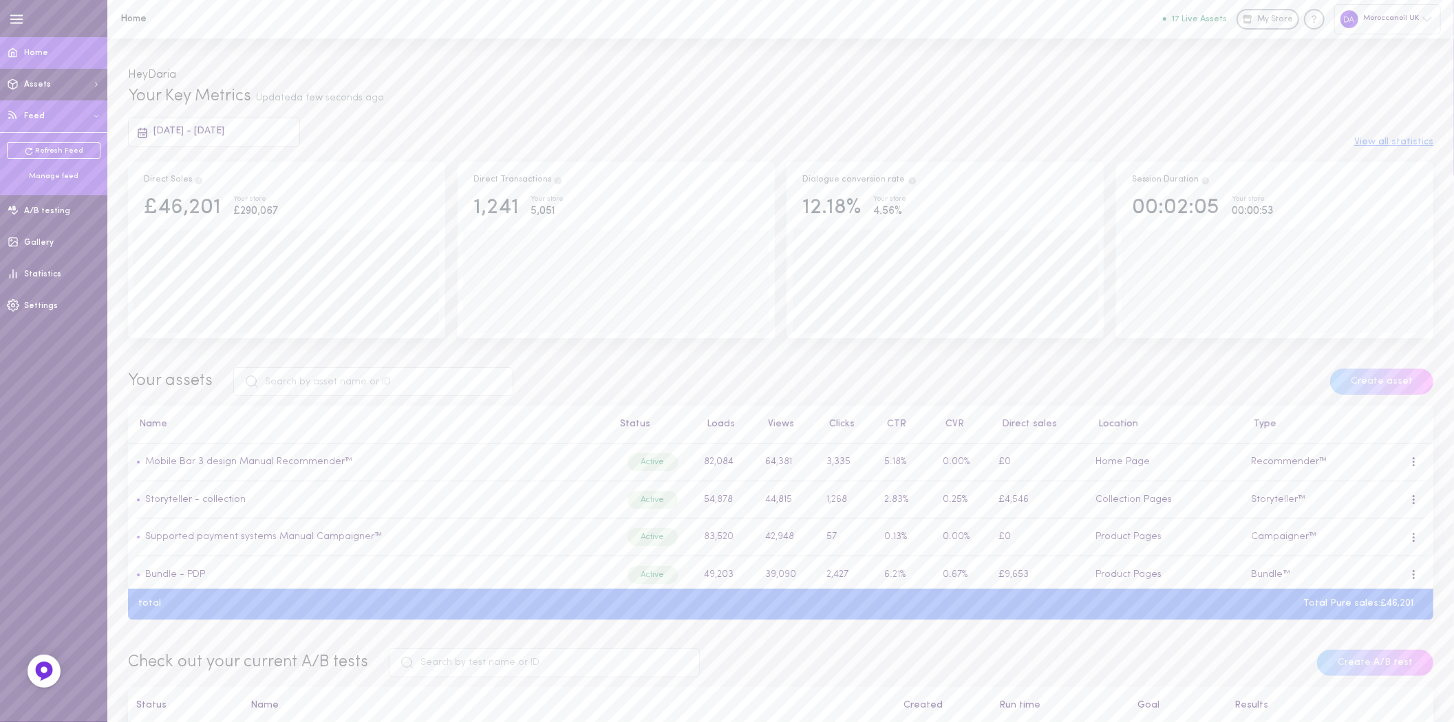
click at [51, 173] on div "Manage feed" at bounding box center [54, 176] width 94 height 10
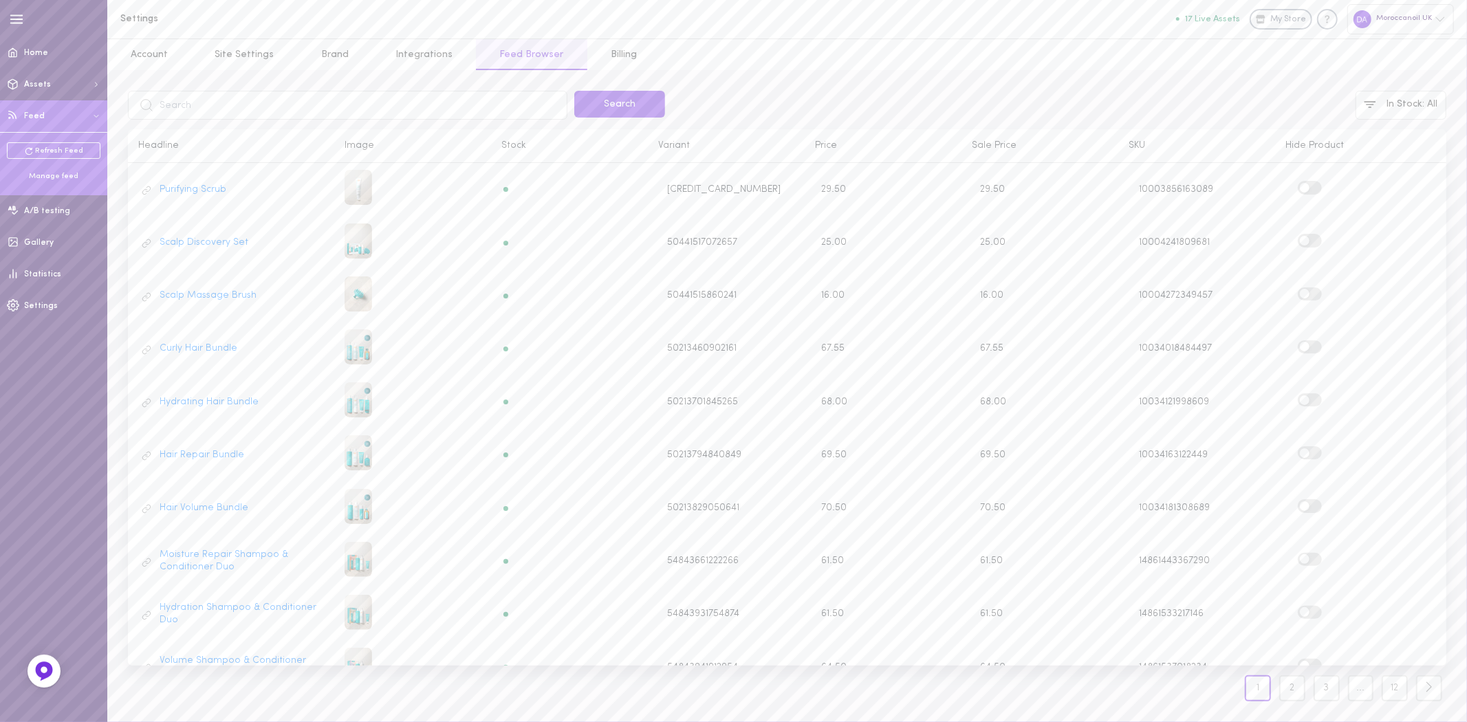
click at [341, 95] on input "text" at bounding box center [348, 105] width 440 height 29
click at [218, 109] on input "sample" at bounding box center [348, 105] width 440 height 29
type input "?"
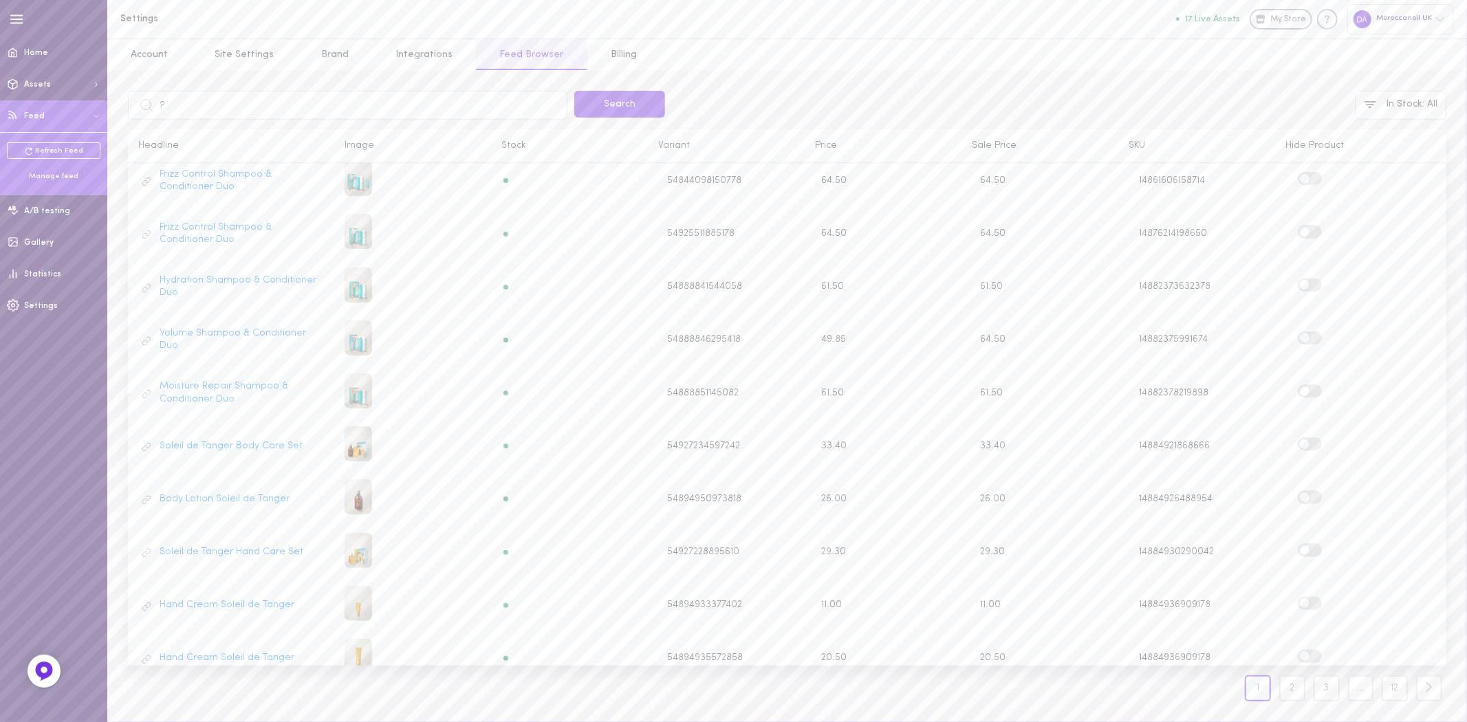
click button "Search" at bounding box center [619, 104] width 91 height 27
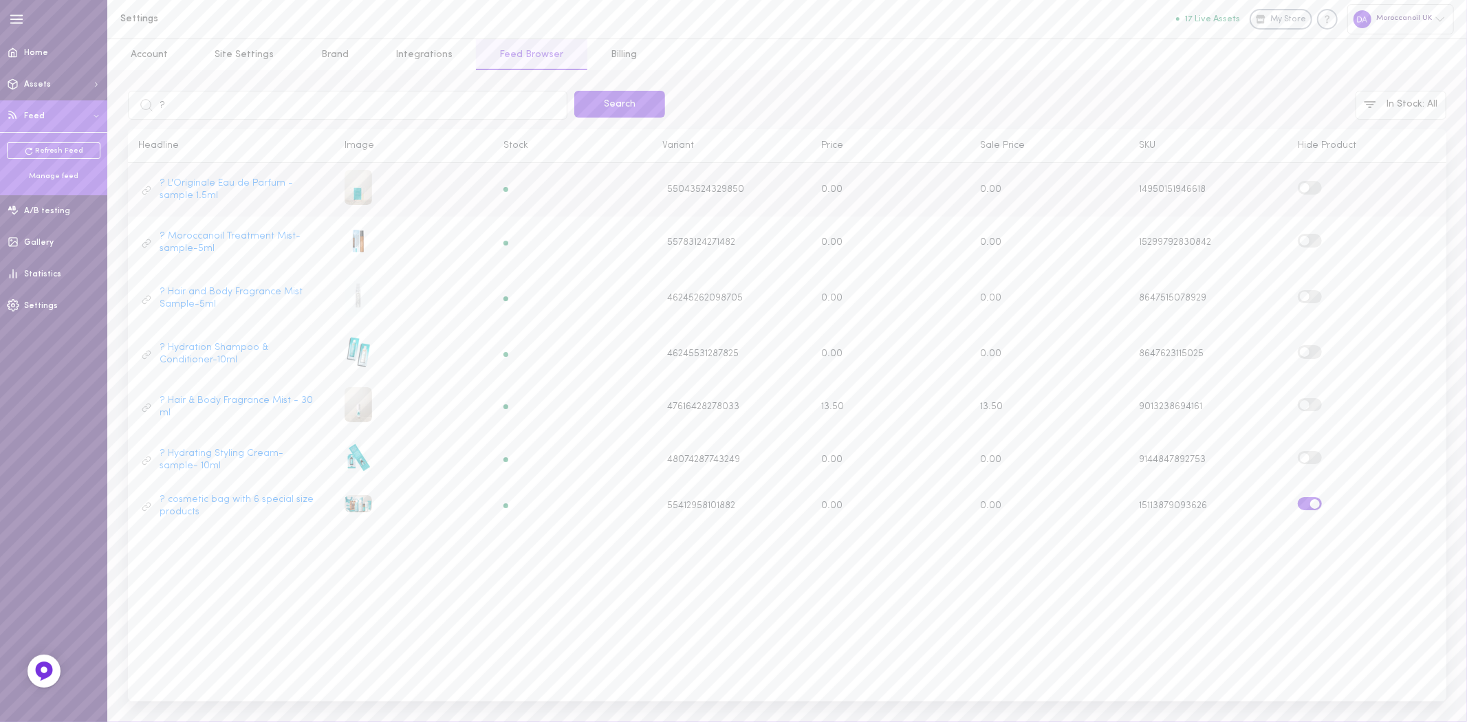
click at [1318, 186] on label at bounding box center [1310, 187] width 24 height 13
click at [0, 0] on input "checkbox" at bounding box center [0, 0] width 0 height 0
click at [1314, 241] on label at bounding box center [1310, 240] width 24 height 13
click at [0, 0] on input "checkbox" at bounding box center [0, 0] width 0 height 0
drag, startPoint x: 1316, startPoint y: 291, endPoint x: 1317, endPoint y: 332, distance: 41.3
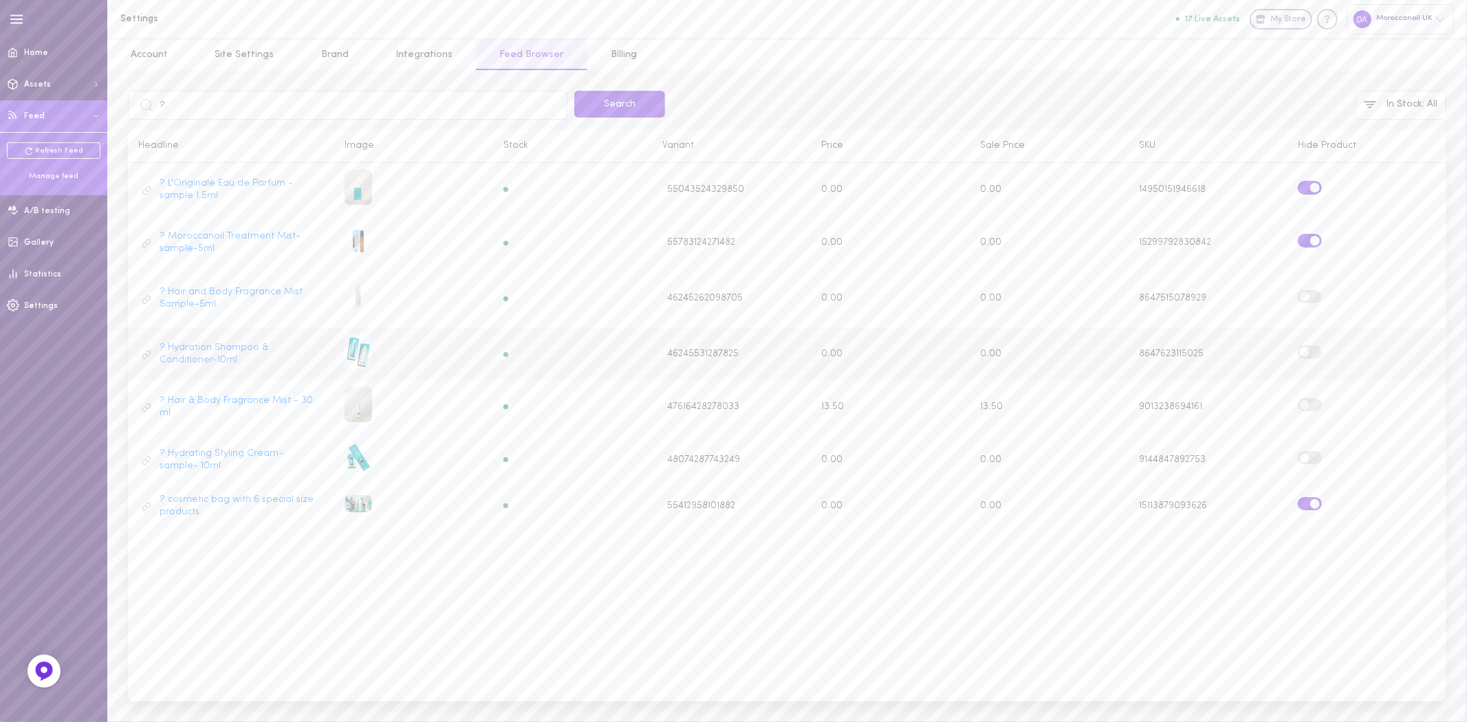
click at [1317, 296] on label at bounding box center [1310, 296] width 24 height 13
click at [0, 0] on input "checkbox" at bounding box center [0, 0] width 0 height 0
click at [1317, 345] on label at bounding box center [1310, 351] width 24 height 13
click at [0, 0] on input "checkbox" at bounding box center [0, 0] width 0 height 0
drag, startPoint x: 1313, startPoint y: 404, endPoint x: 1319, endPoint y: 413, distance: 10.9
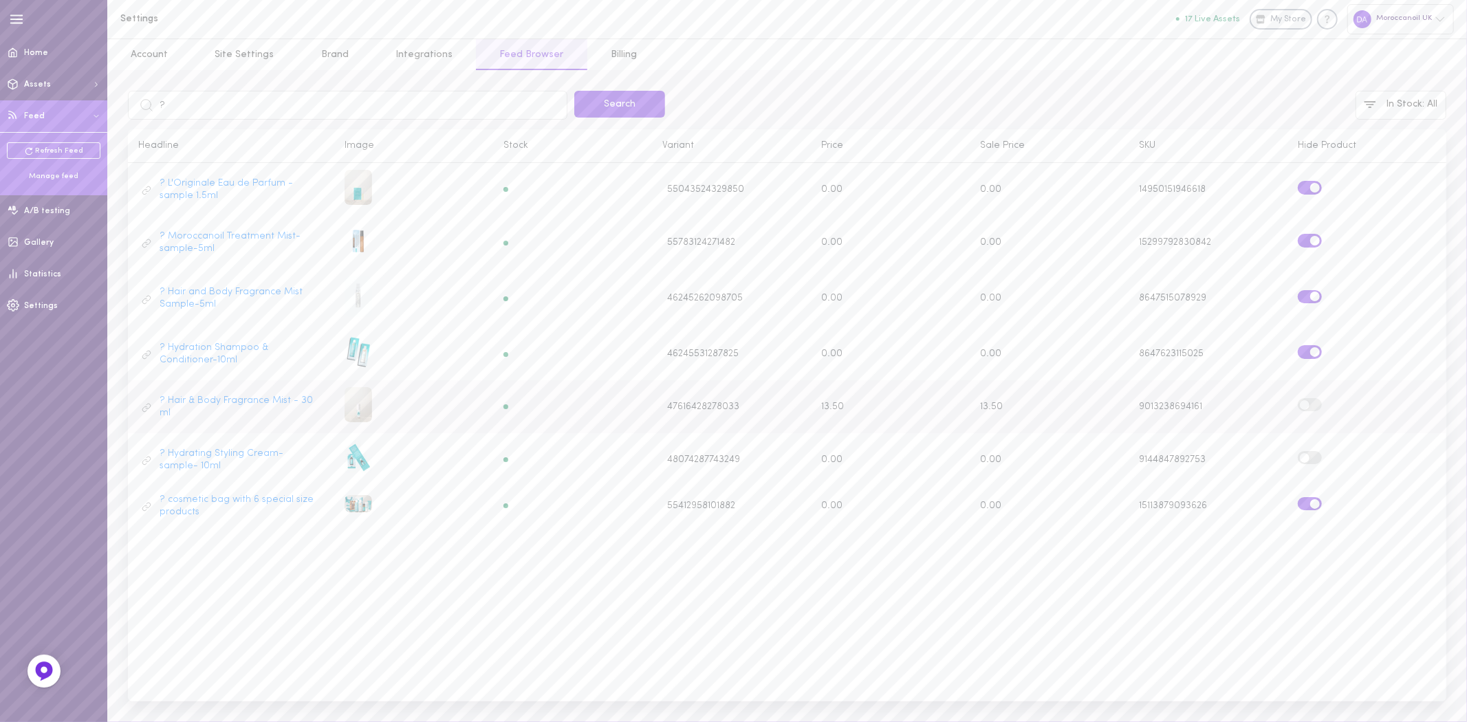
click at [1314, 404] on label at bounding box center [1310, 404] width 24 height 13
click at [0, 0] on input "checkbox" at bounding box center [0, 0] width 0 height 0
click at [1317, 455] on label at bounding box center [1310, 457] width 24 height 13
click at [0, 0] on input "checkbox" at bounding box center [0, 0] width 0 height 0
click at [207, 94] on input "?" at bounding box center [348, 105] width 440 height 29
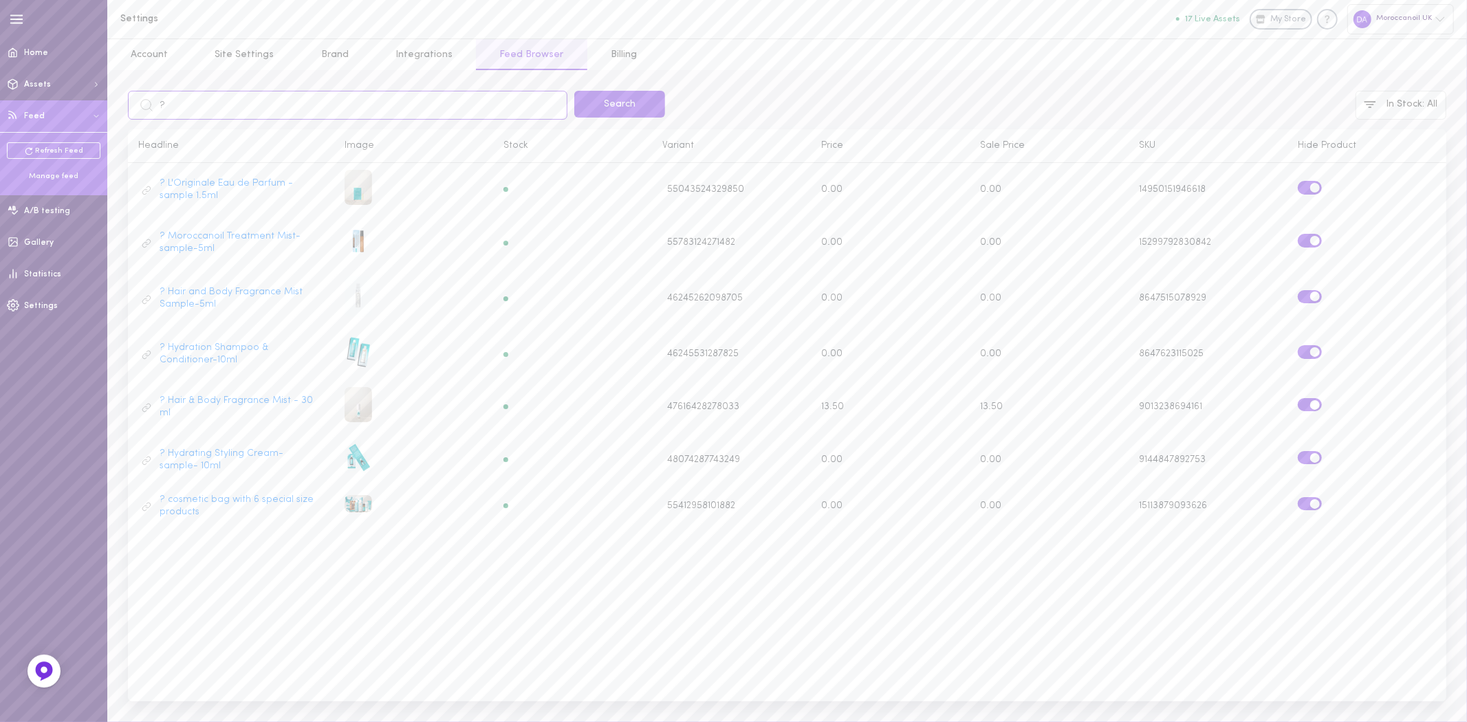
click at [207, 94] on input "?" at bounding box center [348, 105] width 440 height 29
click at [607, 112] on button "Search" at bounding box center [619, 104] width 91 height 27
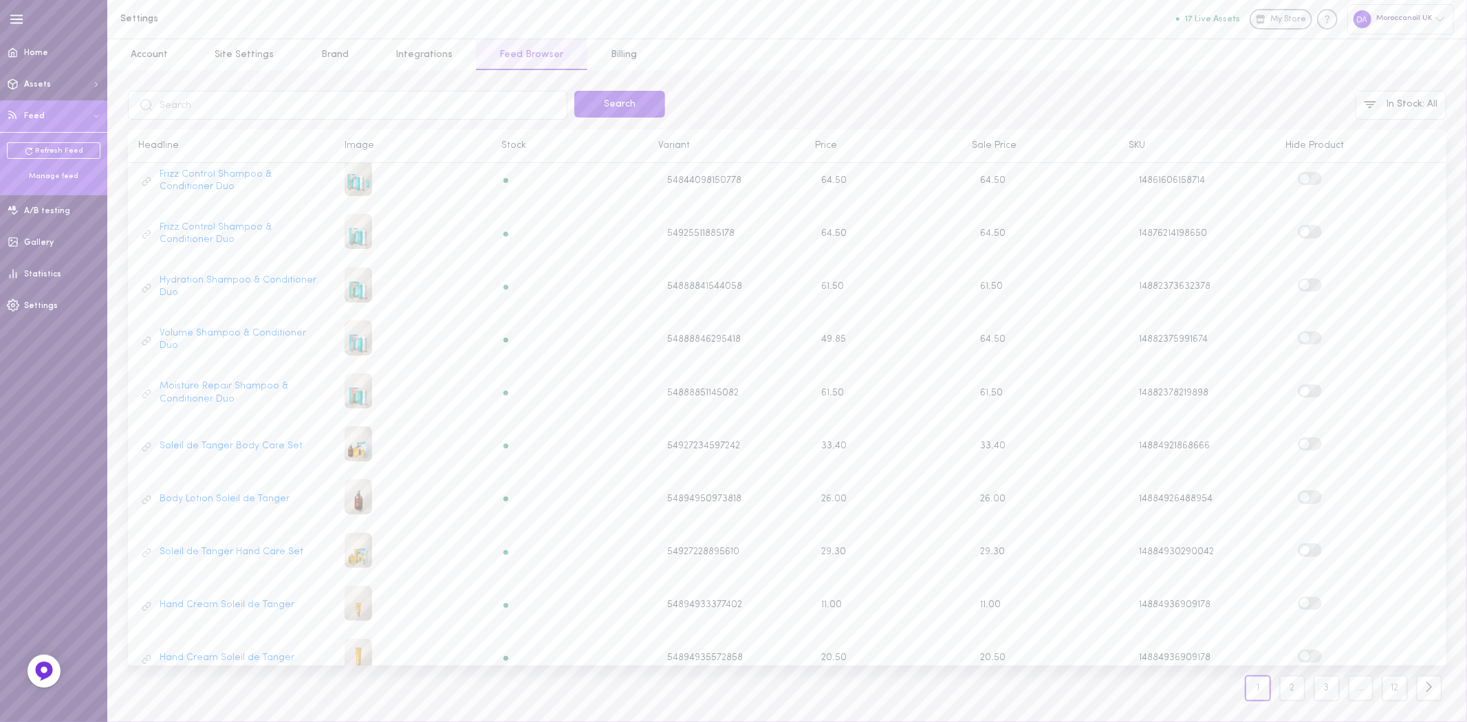
click at [1429, 696] on link at bounding box center [1429, 689] width 26 height 26
click at [1425, 688] on icon at bounding box center [1429, 687] width 12 height 12
click at [1399, 682] on link "12" at bounding box center [1395, 689] width 26 height 26
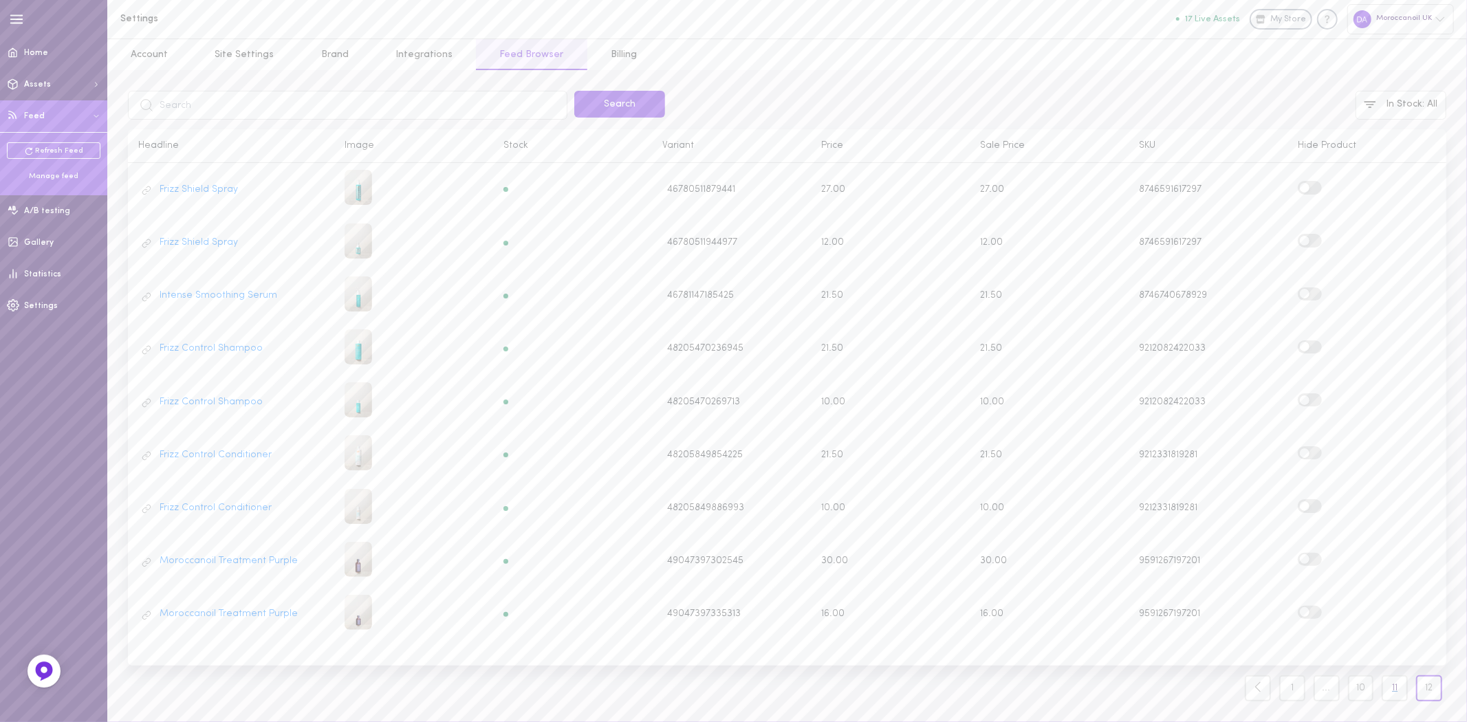
click at [1399, 695] on link "11" at bounding box center [1395, 689] width 26 height 26
click at [1324, 700] on link "10" at bounding box center [1327, 689] width 26 height 26
click at [1288, 684] on link "9" at bounding box center [1292, 689] width 26 height 26
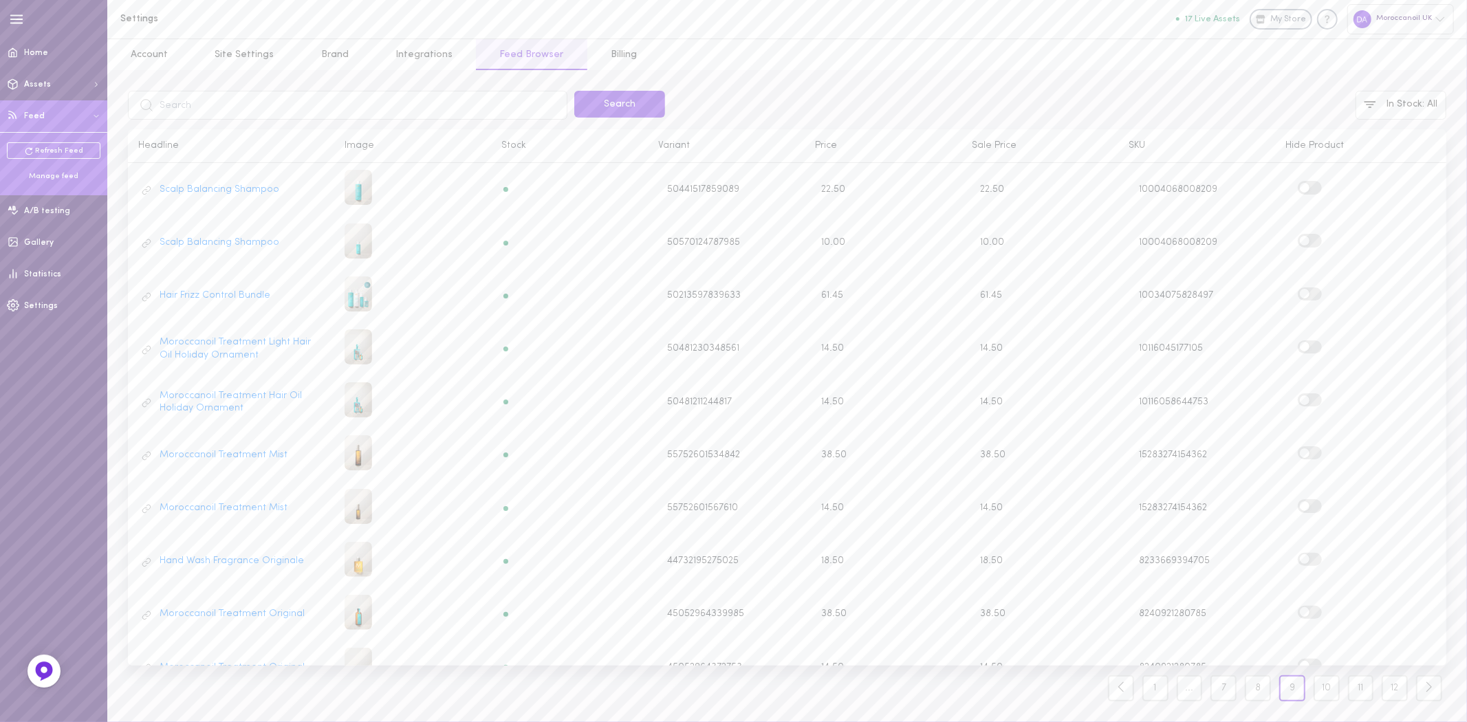
click at [345, 116] on input "text" at bounding box center [348, 105] width 440 height 29
type input "25"
click at [574, 91] on button "Search" at bounding box center [619, 104] width 91 height 27
click at [344, 440] on div "Refresh, Nourish, and Go! (Light Tones) 55313586618746 29.50 29.50 150619347357…" at bounding box center [787, 432] width 1319 height 539
click at [389, 486] on div "Refresh, Nourish, and Go! (Light Tones) 55313586618746 29.50 29.50 150619347357…" at bounding box center [787, 432] width 1319 height 539
